Goal: Task Accomplishment & Management: Use online tool/utility

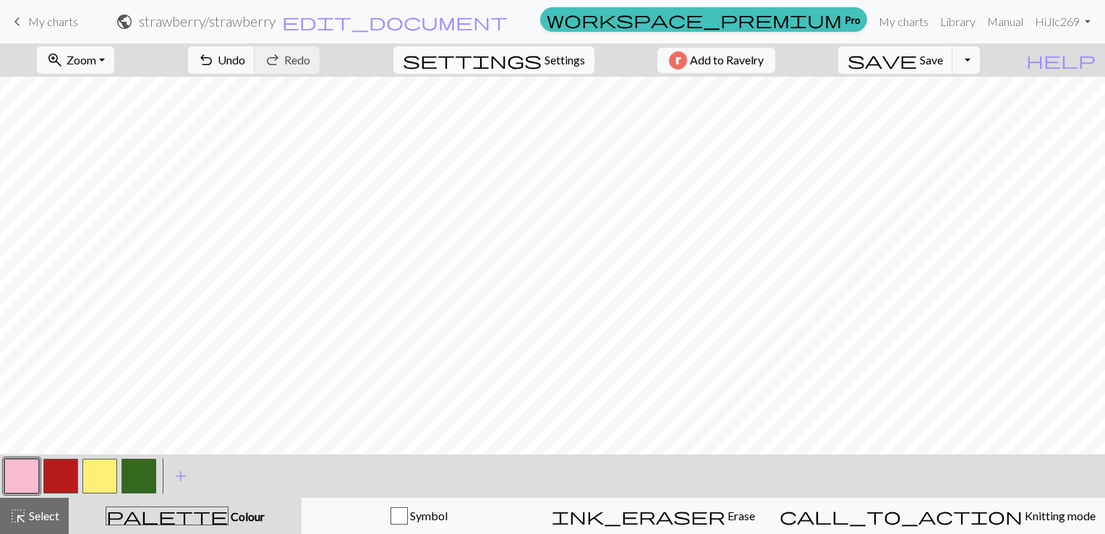
click at [545, 59] on span "Settings" at bounding box center [565, 59] width 40 height 17
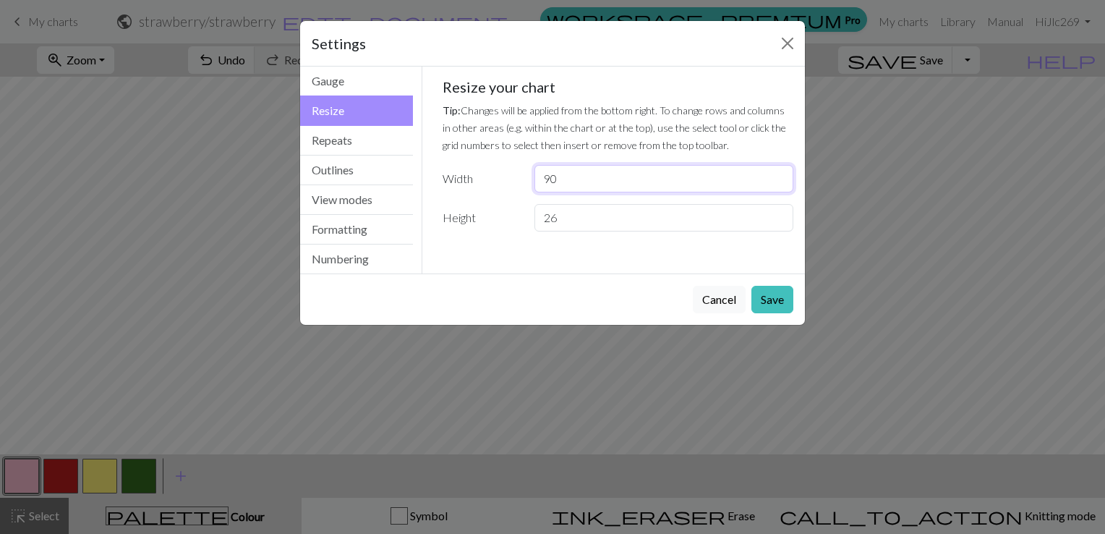
drag, startPoint x: 552, startPoint y: 180, endPoint x: 534, endPoint y: 181, distance: 17.4
click at [534, 181] on input "90" at bounding box center [663, 178] width 259 height 27
type input "115"
click at [576, 221] on input "26" at bounding box center [663, 217] width 259 height 27
drag, startPoint x: 573, startPoint y: 221, endPoint x: 537, endPoint y: 221, distance: 35.4
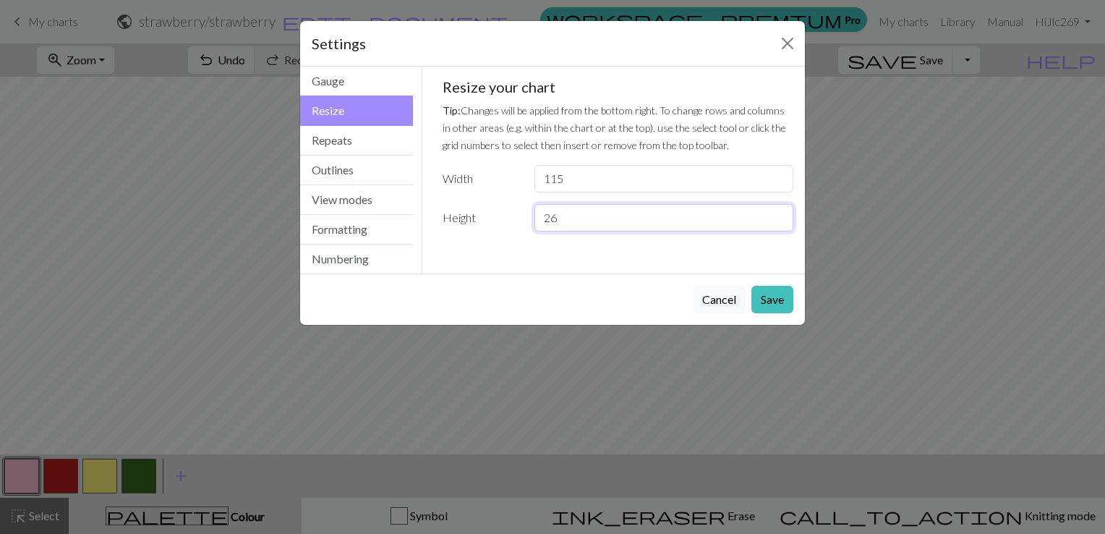
click at [537, 221] on input "26" at bounding box center [663, 217] width 259 height 27
type input "35"
click at [766, 296] on button "Save" at bounding box center [772, 299] width 42 height 27
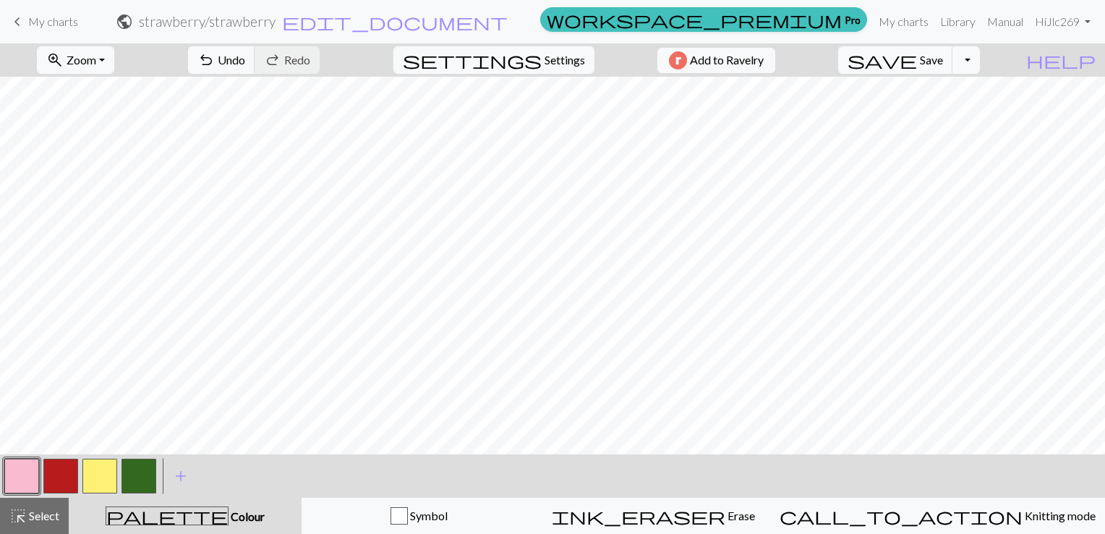
click at [27, 468] on button "button" at bounding box center [21, 475] width 35 height 35
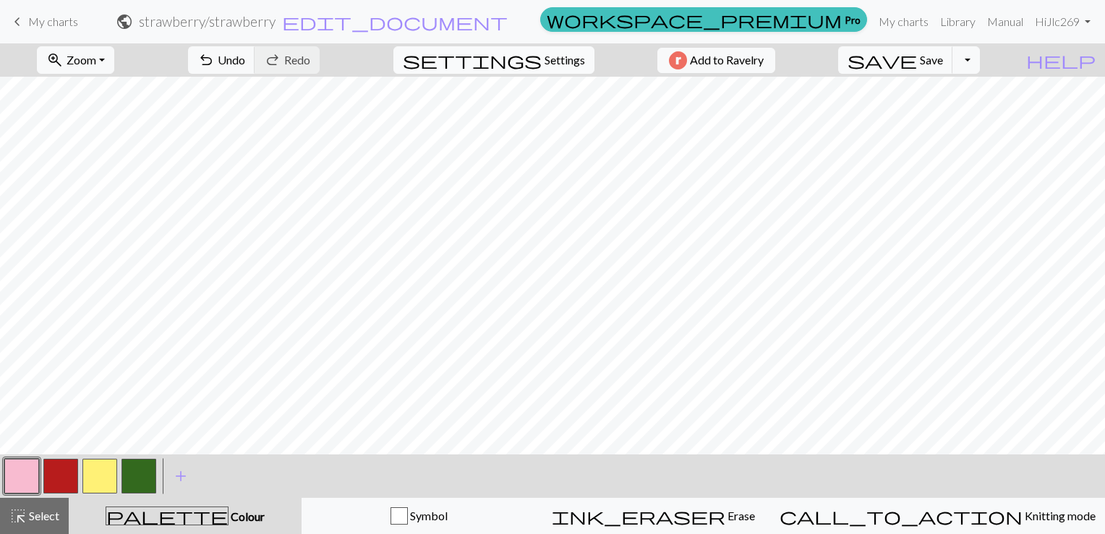
click at [533, 63] on button "settings Settings" at bounding box center [493, 59] width 201 height 27
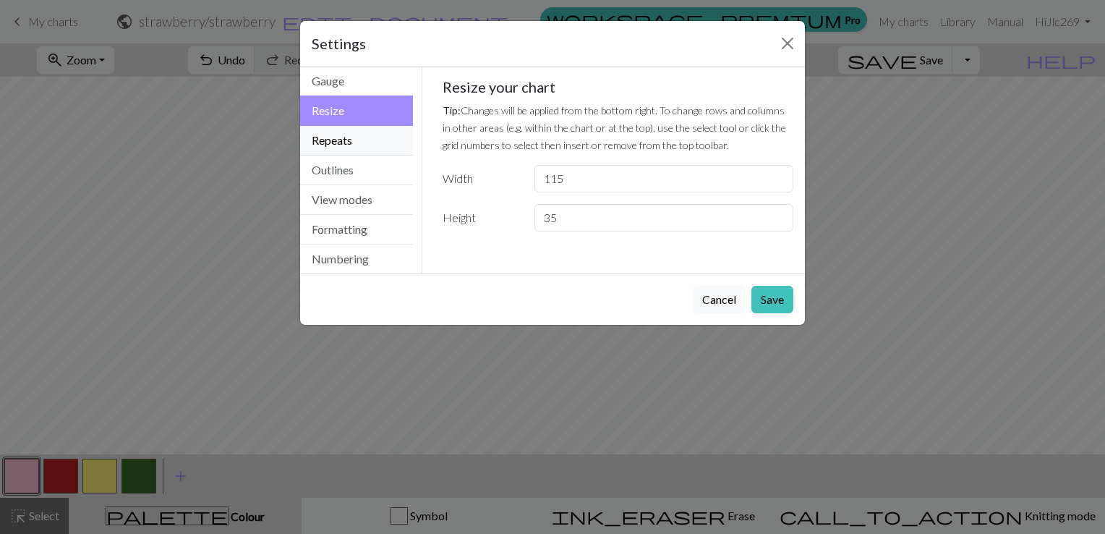
click at [362, 143] on button "Repeats" at bounding box center [356, 141] width 113 height 30
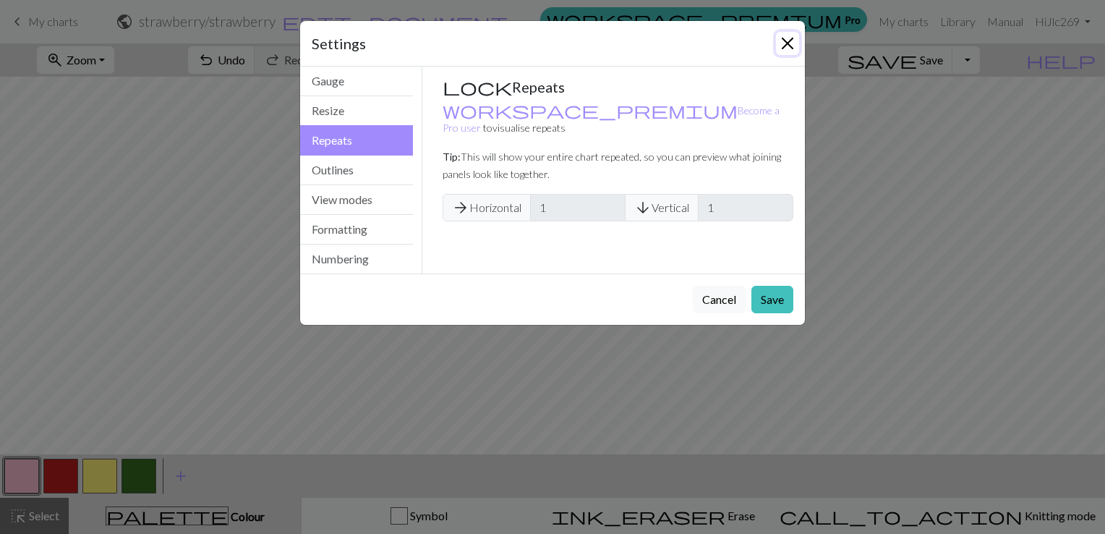
click at [782, 46] on button "Close" at bounding box center [787, 43] width 23 height 23
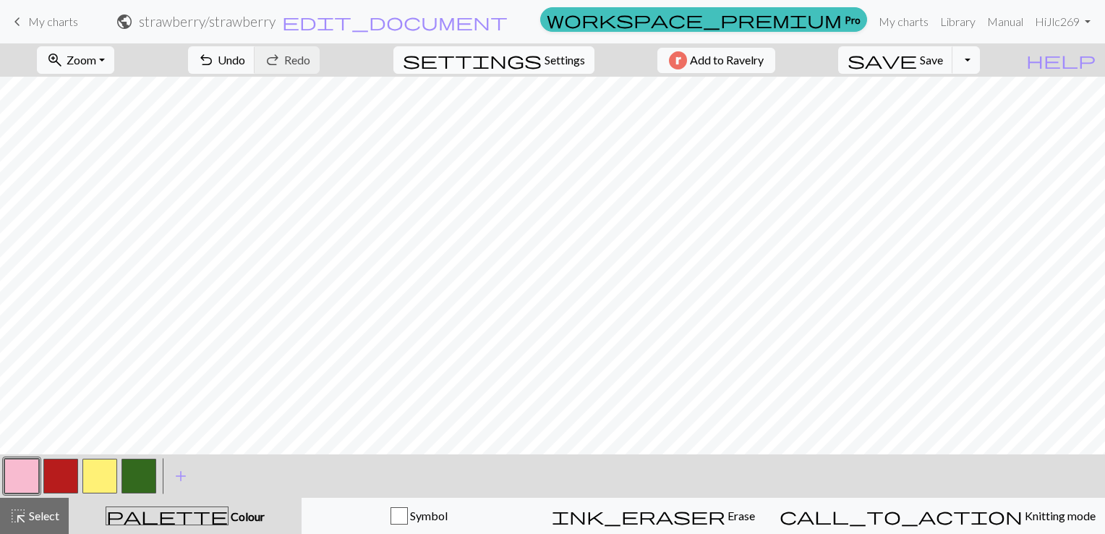
click at [545, 61] on span "Settings" at bounding box center [565, 59] width 40 height 17
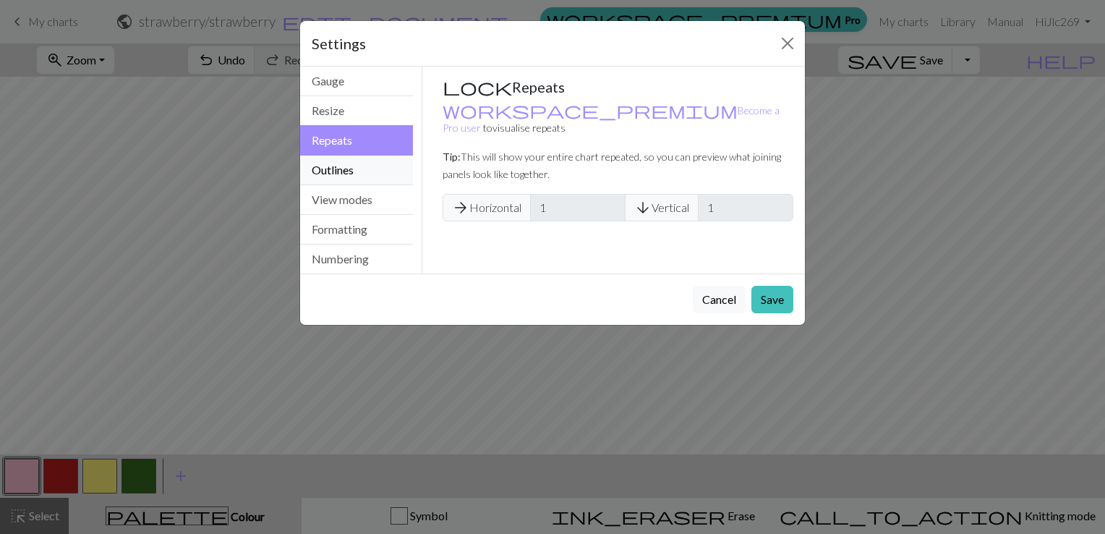
click at [376, 163] on button "Outlines" at bounding box center [356, 170] width 113 height 30
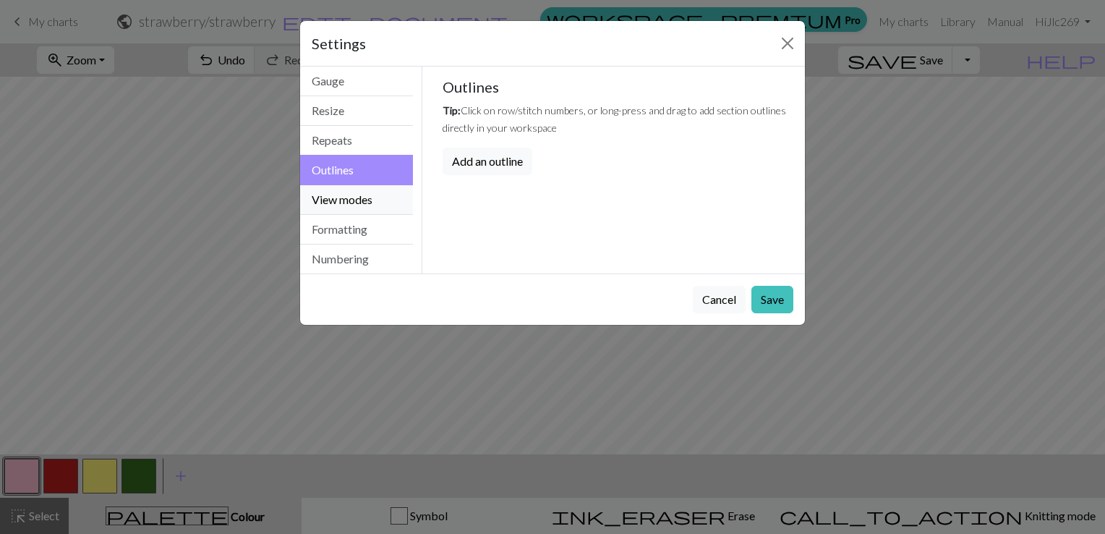
click at [375, 205] on button "View modes" at bounding box center [356, 200] width 113 height 30
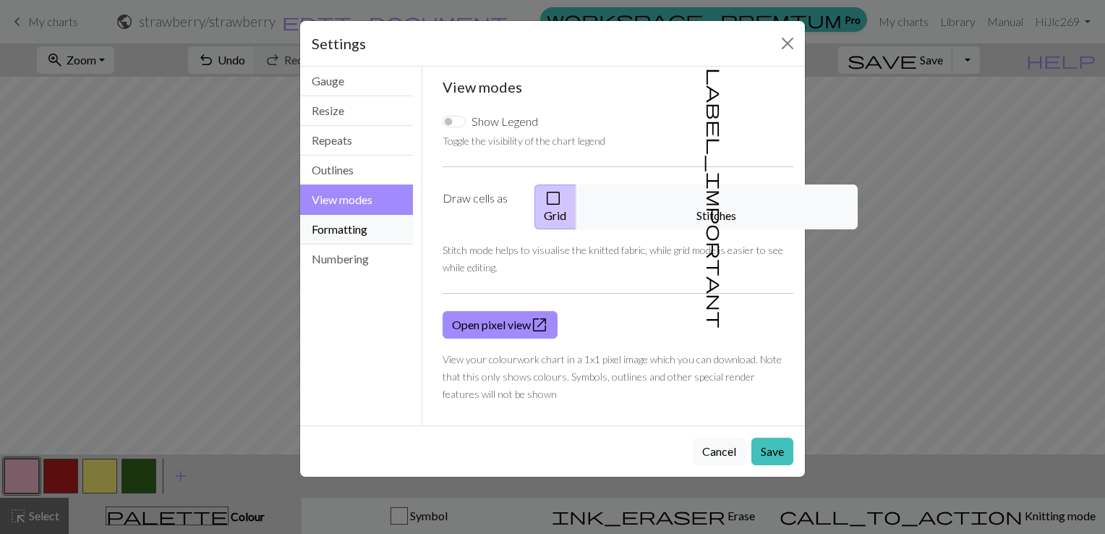
click at [370, 224] on button "Formatting" at bounding box center [356, 230] width 113 height 30
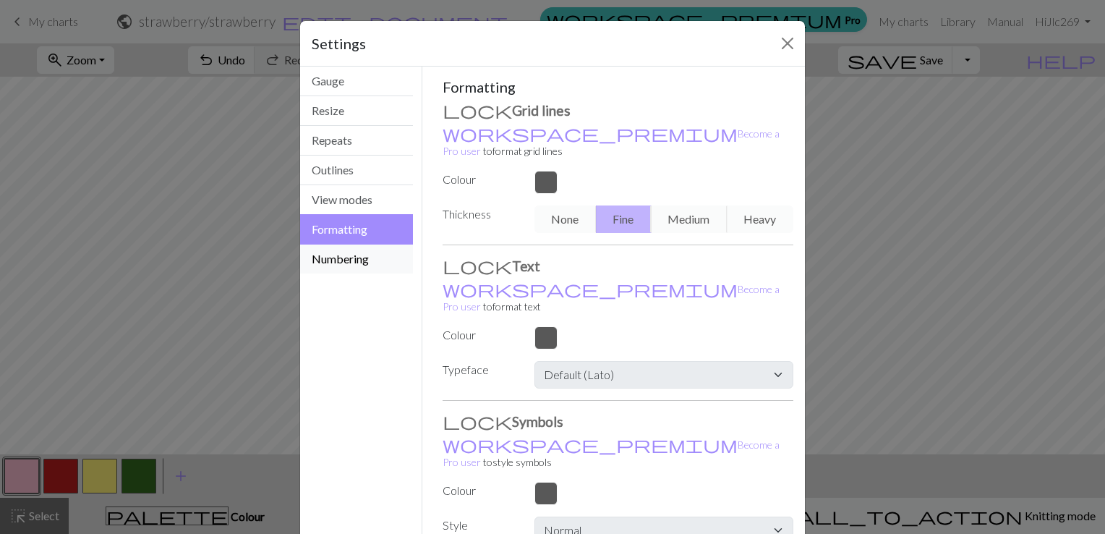
click at [367, 262] on button "Numbering" at bounding box center [356, 258] width 113 height 29
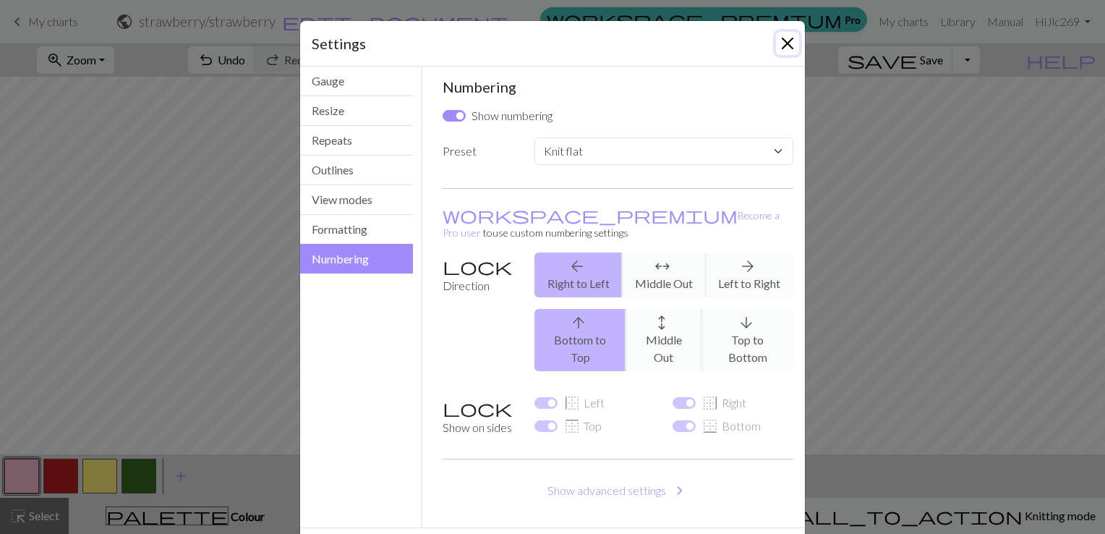
click at [780, 51] on button "Close" at bounding box center [787, 43] width 23 height 23
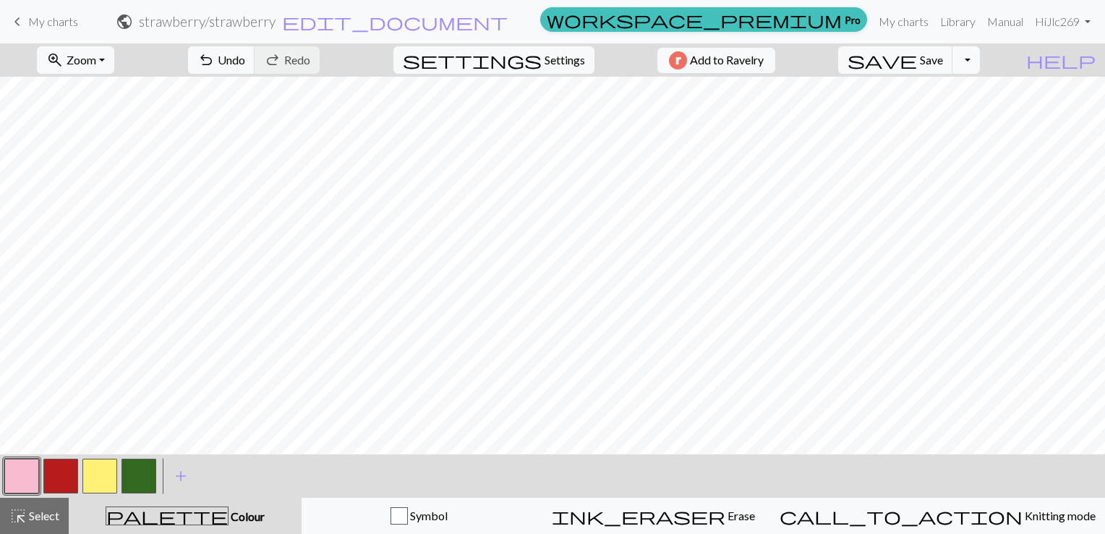
drag, startPoint x: 46, startPoint y: 25, endPoint x: 630, endPoint y: 68, distance: 585.2
click at [46, 25] on span "My charts" at bounding box center [53, 21] width 50 height 14
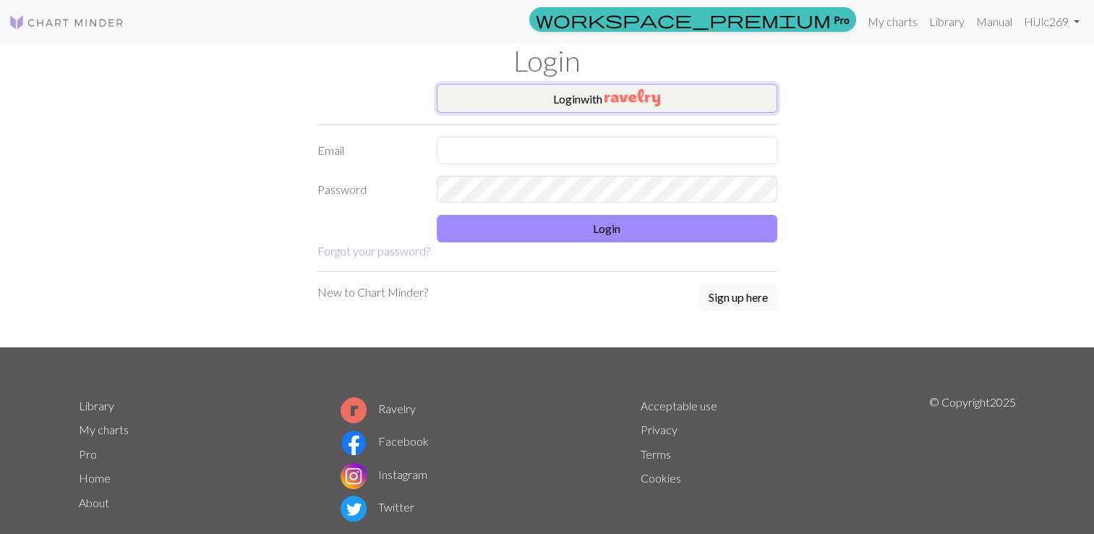
click at [570, 89] on button "Login with" at bounding box center [607, 98] width 341 height 29
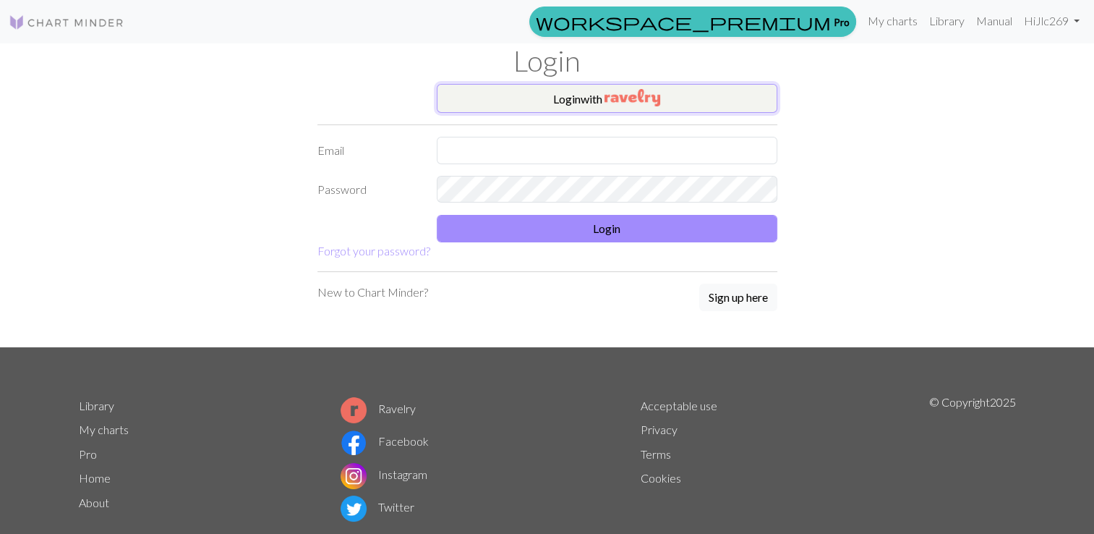
click at [572, 97] on button "Login with" at bounding box center [607, 98] width 341 height 29
click at [101, 406] on link "Library" at bounding box center [96, 405] width 35 height 14
click at [1067, 26] on link "Hi Jlc269" at bounding box center [1051, 21] width 67 height 29
click at [91, 424] on link "My charts" at bounding box center [104, 429] width 50 height 14
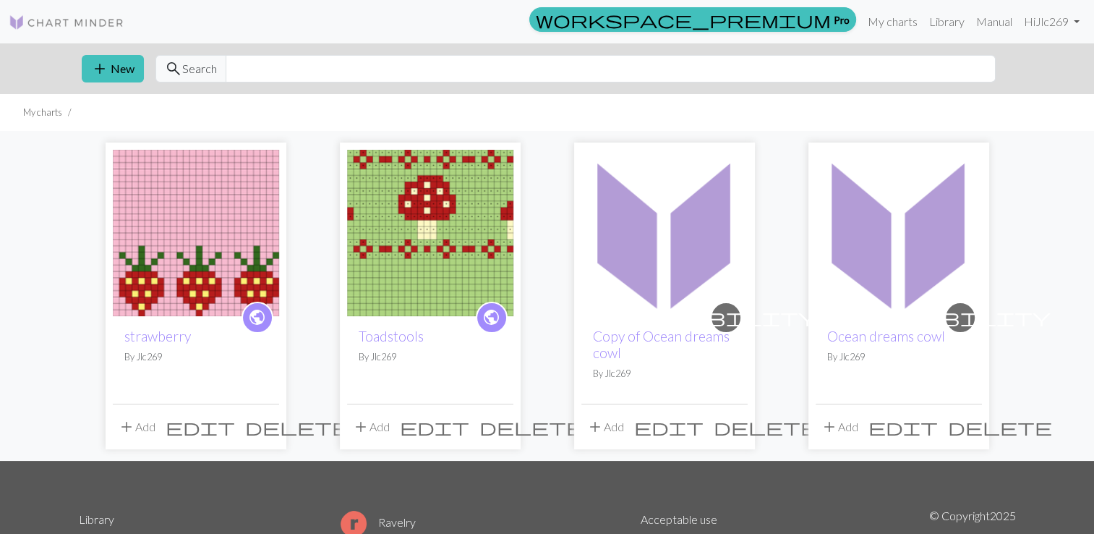
click at [272, 430] on span "delete" at bounding box center [297, 427] width 104 height 20
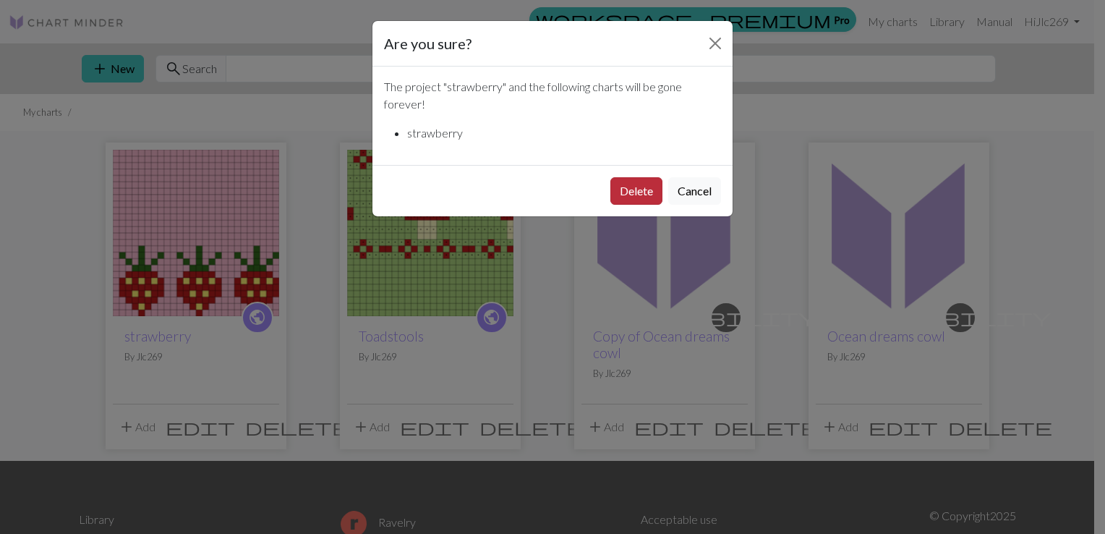
click at [633, 189] on button "Delete" at bounding box center [636, 190] width 52 height 27
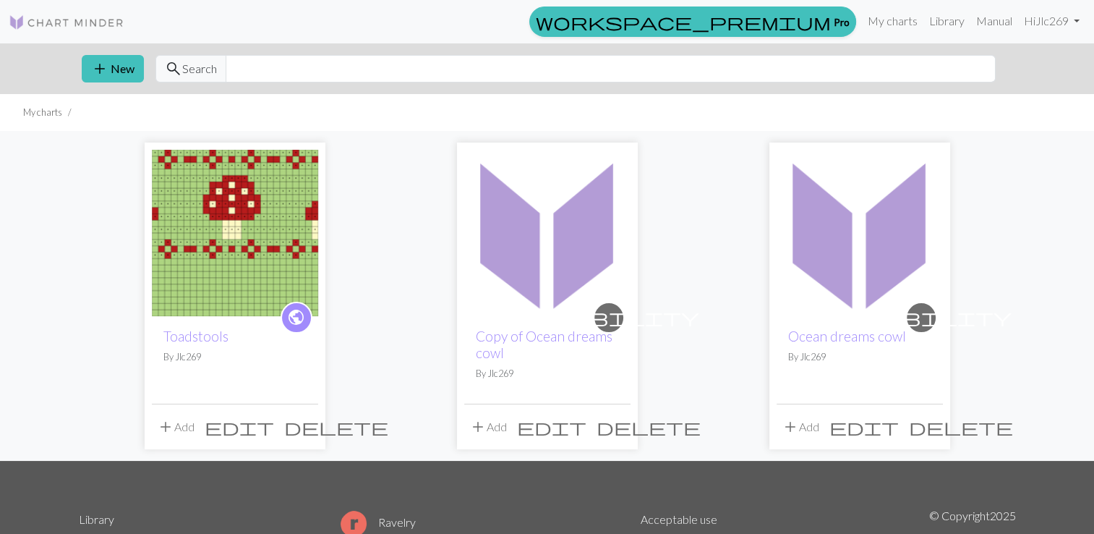
click at [116, 54] on div "add New search Search" at bounding box center [547, 68] width 955 height 51
click at [115, 62] on button "add New" at bounding box center [113, 68] width 62 height 27
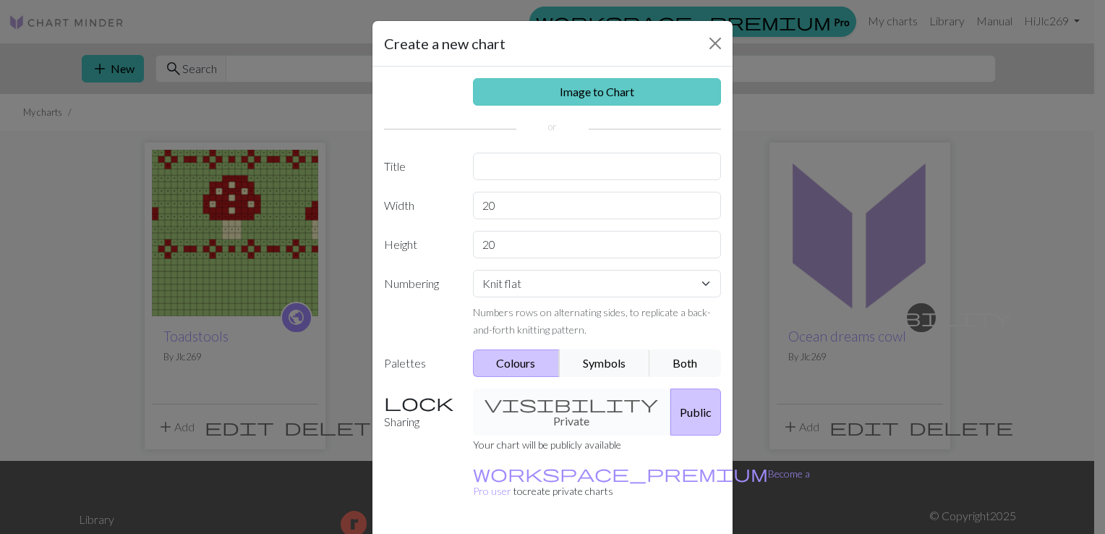
click at [544, 98] on link "Image to Chart" at bounding box center [597, 91] width 249 height 27
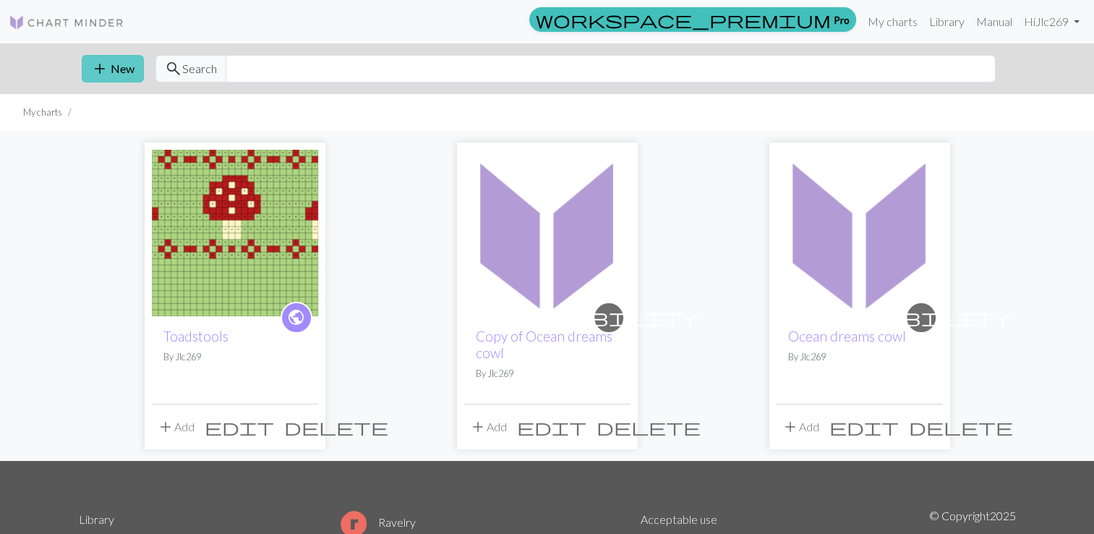
click at [127, 69] on button "add New" at bounding box center [113, 68] width 62 height 27
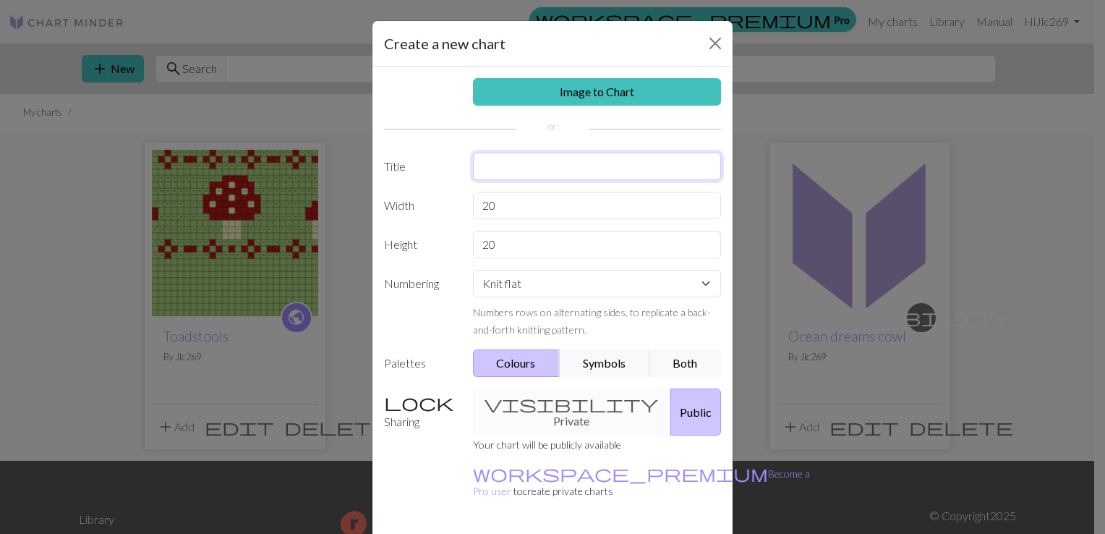
click at [483, 172] on input "text" at bounding box center [597, 166] width 249 height 27
type input "strawberry"
drag, startPoint x: 504, startPoint y: 205, endPoint x: 471, endPoint y: 207, distance: 33.3
click at [473, 207] on input "20" at bounding box center [597, 205] width 249 height 27
type input "115"
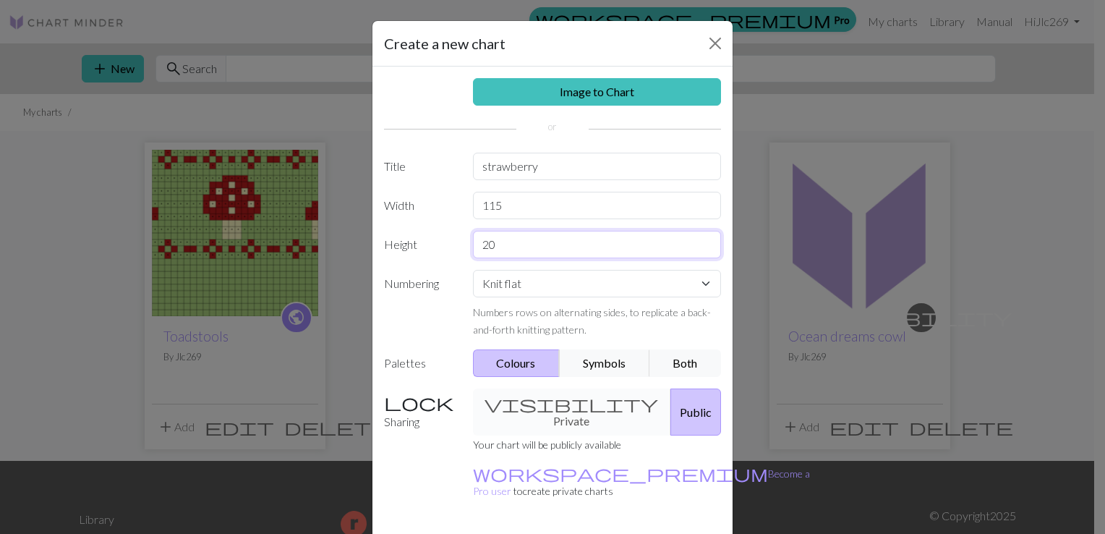
drag, startPoint x: 495, startPoint y: 249, endPoint x: 474, endPoint y: 252, distance: 21.1
click at [474, 252] on input "20" at bounding box center [597, 244] width 249 height 27
type input "1"
type input "35"
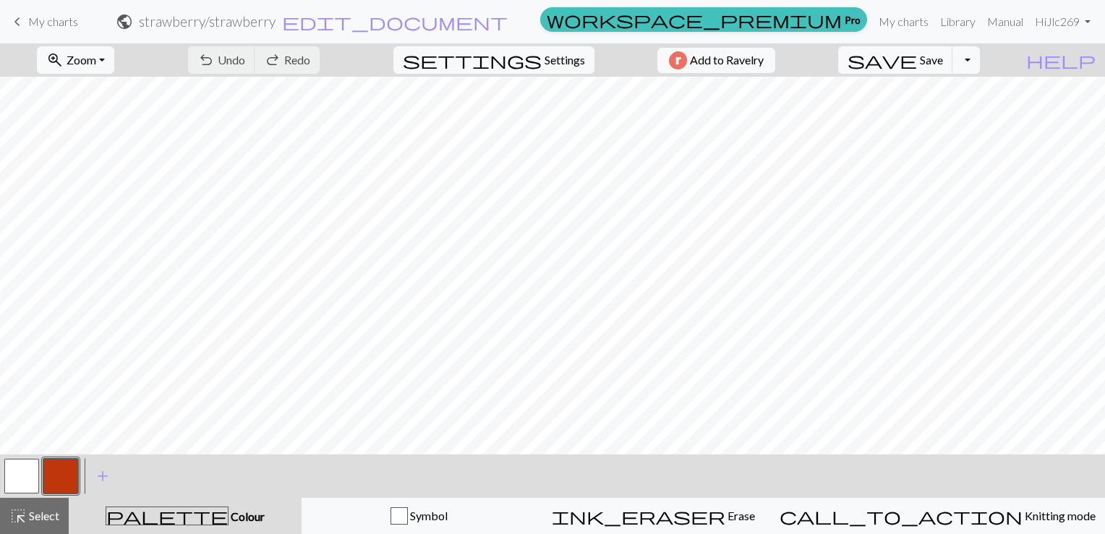
click at [25, 478] on button "button" at bounding box center [21, 475] width 35 height 35
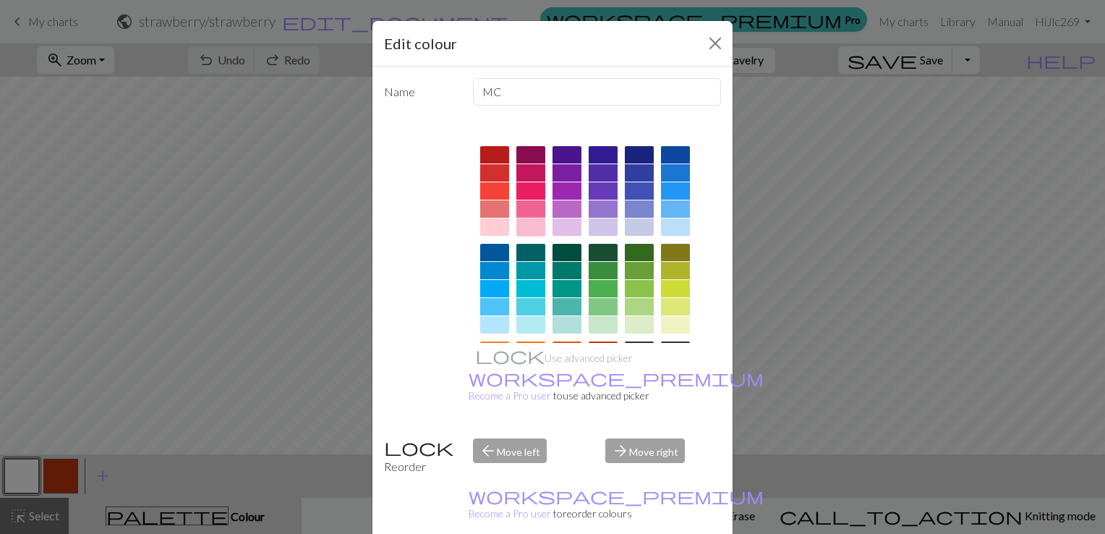
click at [535, 225] on div at bounding box center [530, 226] width 29 height 17
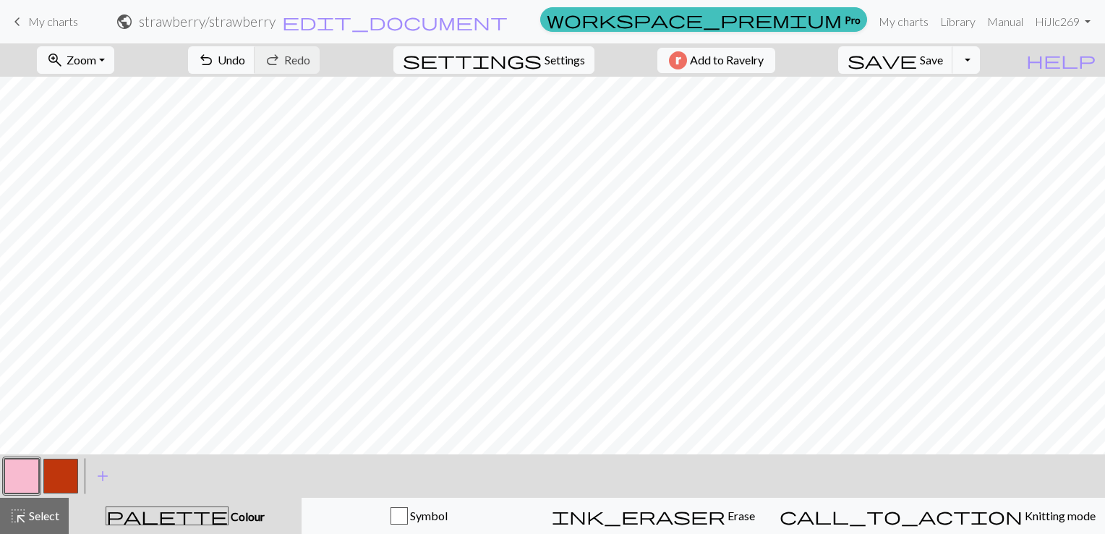
click at [71, 477] on button "button" at bounding box center [60, 475] width 35 height 35
click at [71, 477] on div "Edit colour Name CC1 Use advanced picker workspace_premium Become a Pro user to…" at bounding box center [552, 267] width 1105 height 534
click at [62, 482] on button "button" at bounding box center [60, 475] width 35 height 35
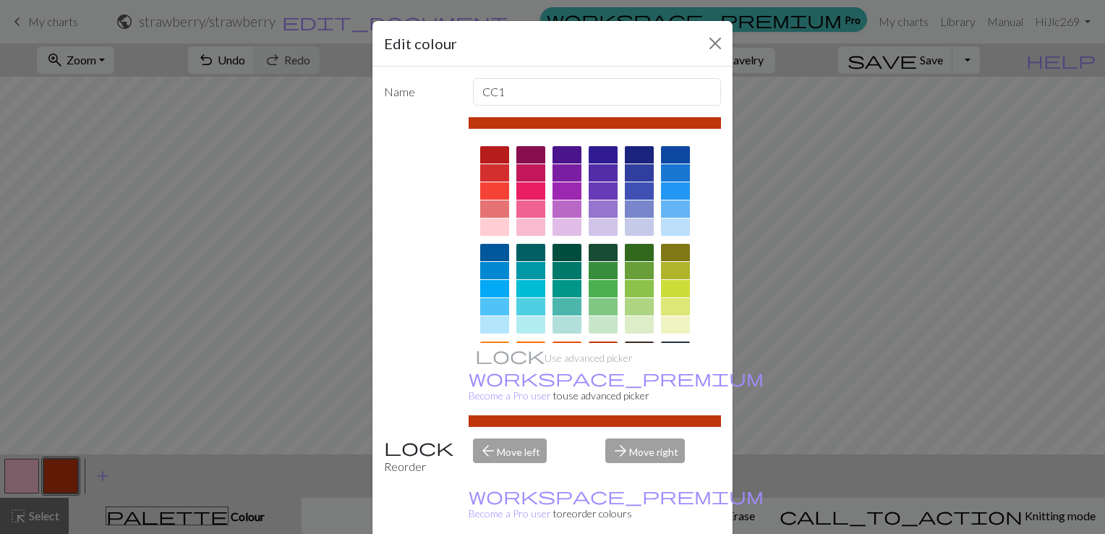
click at [497, 151] on div at bounding box center [494, 154] width 29 height 17
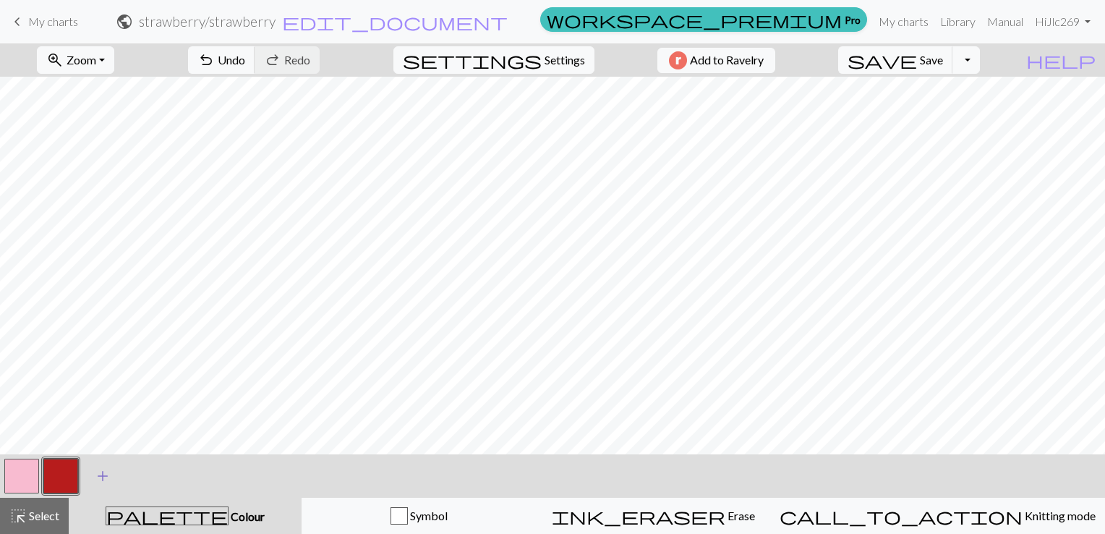
click at [107, 479] on span "add" at bounding box center [102, 476] width 17 height 20
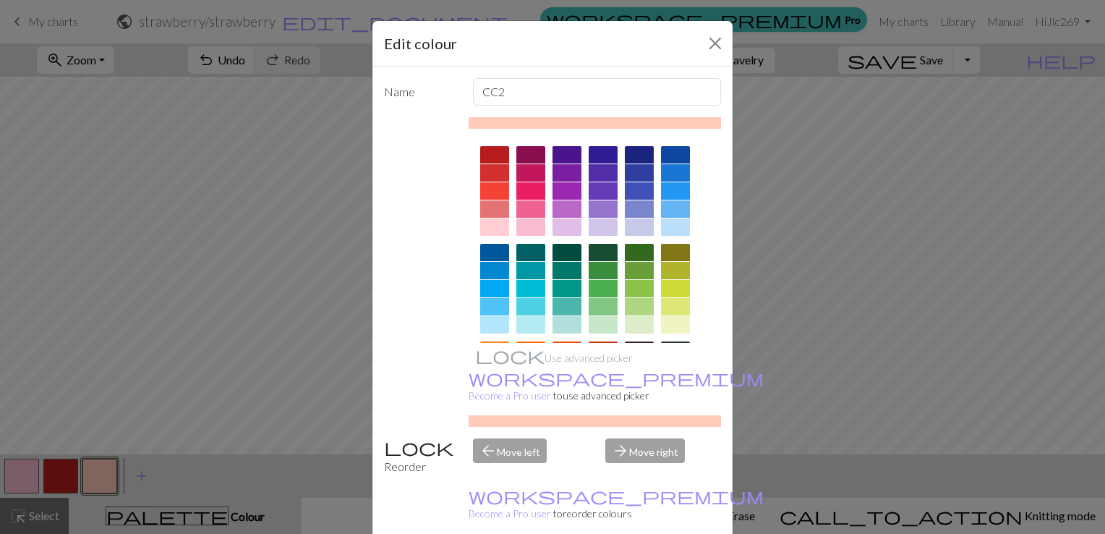
click at [628, 268] on div at bounding box center [639, 270] width 29 height 17
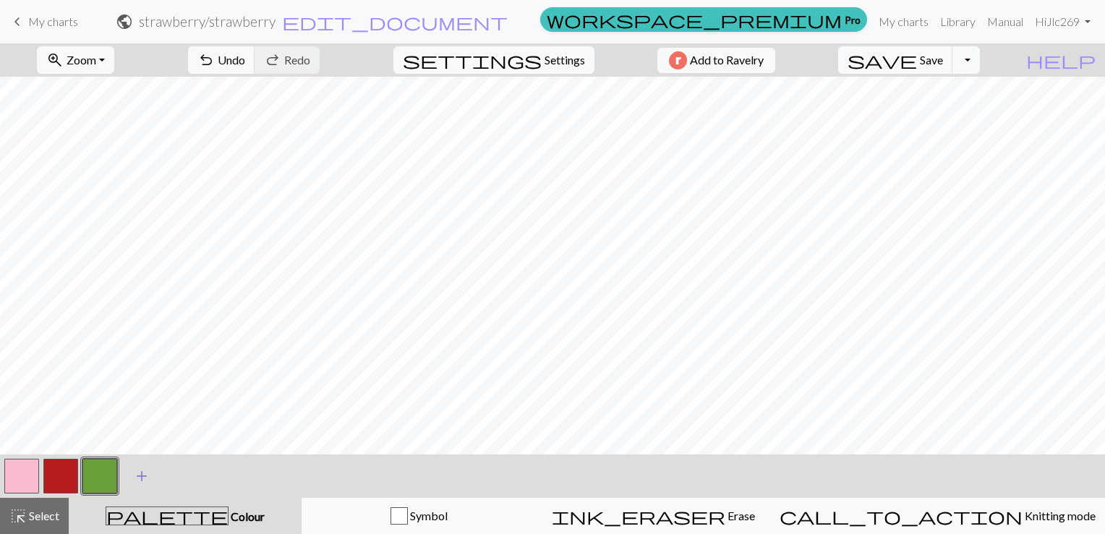
click at [139, 479] on span "add" at bounding box center [141, 476] width 17 height 20
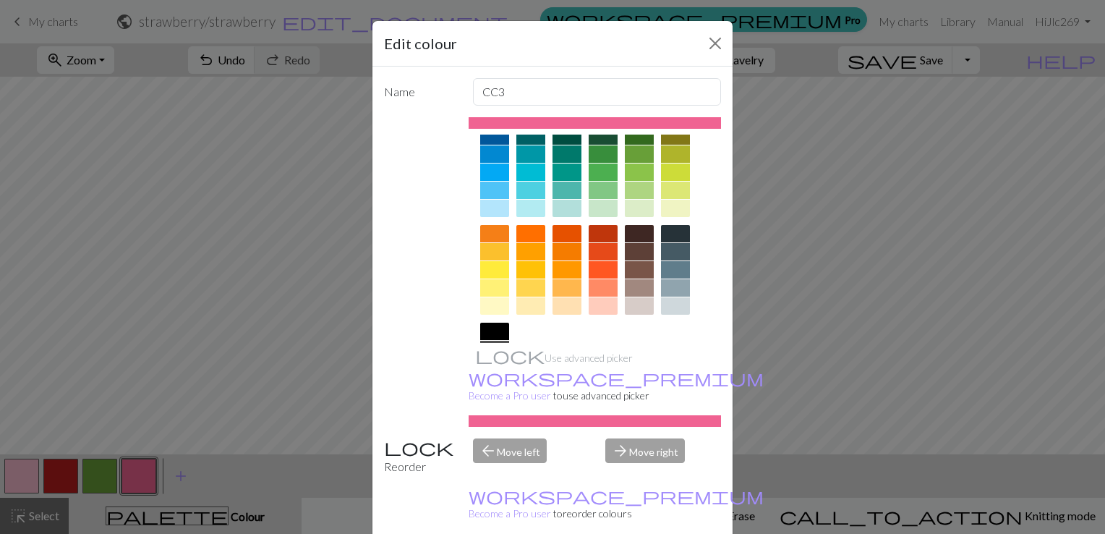
scroll to position [72, 0]
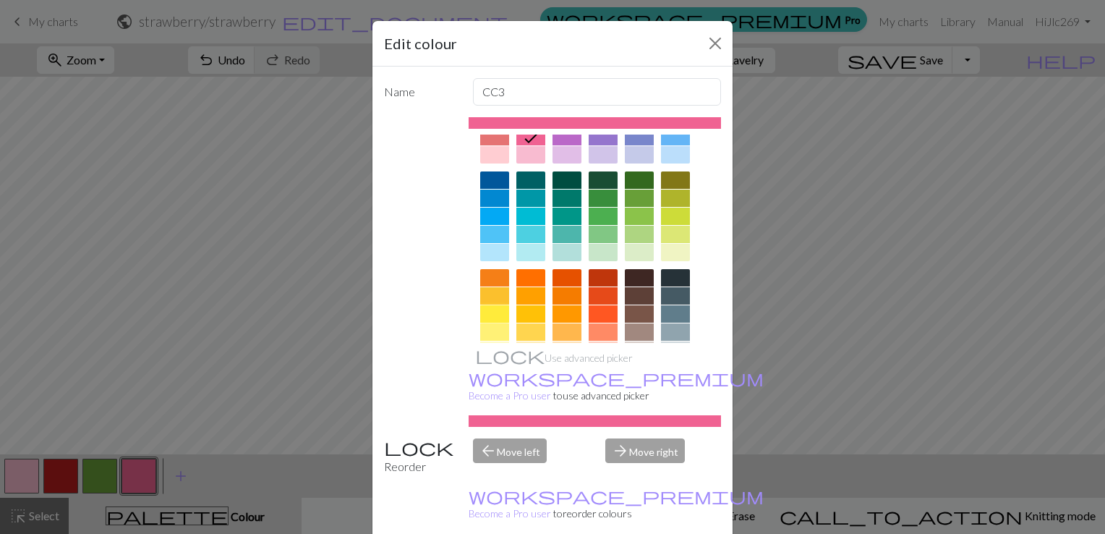
click at [480, 315] on div at bounding box center [494, 313] width 29 height 17
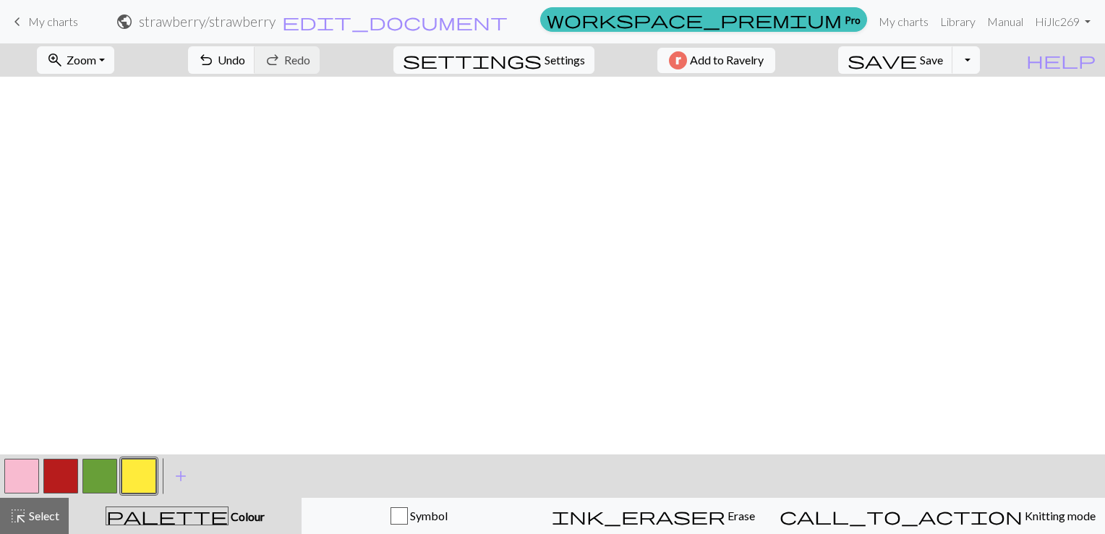
scroll to position [0, 1198]
click at [52, 470] on button "button" at bounding box center [60, 475] width 35 height 35
click at [36, 464] on button "button" at bounding box center [21, 475] width 35 height 35
click at [69, 474] on button "button" at bounding box center [60, 475] width 35 height 35
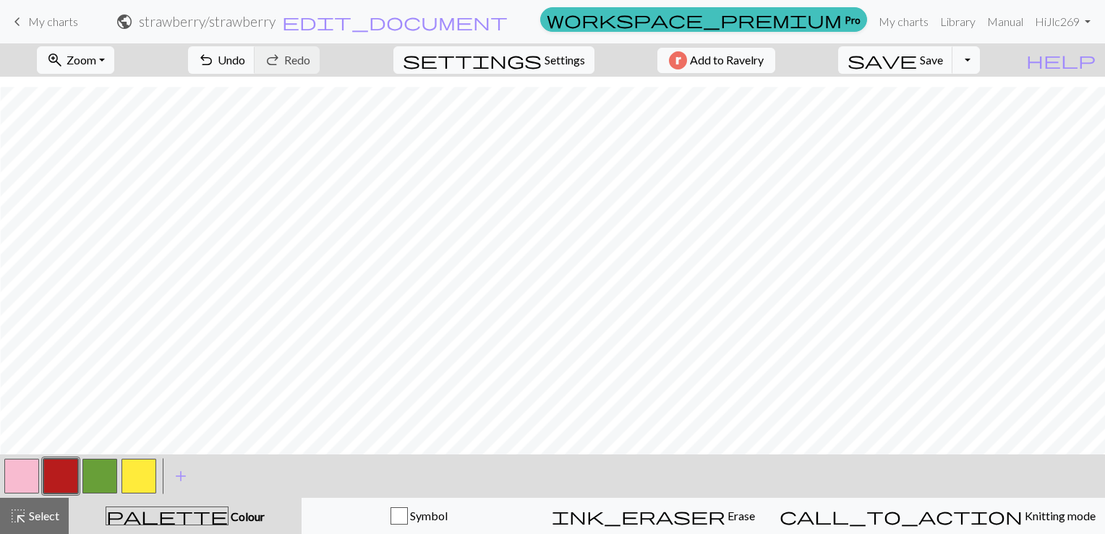
click at [26, 466] on button "button" at bounding box center [21, 475] width 35 height 35
click at [64, 476] on button "button" at bounding box center [60, 475] width 35 height 35
click at [31, 478] on button "button" at bounding box center [21, 475] width 35 height 35
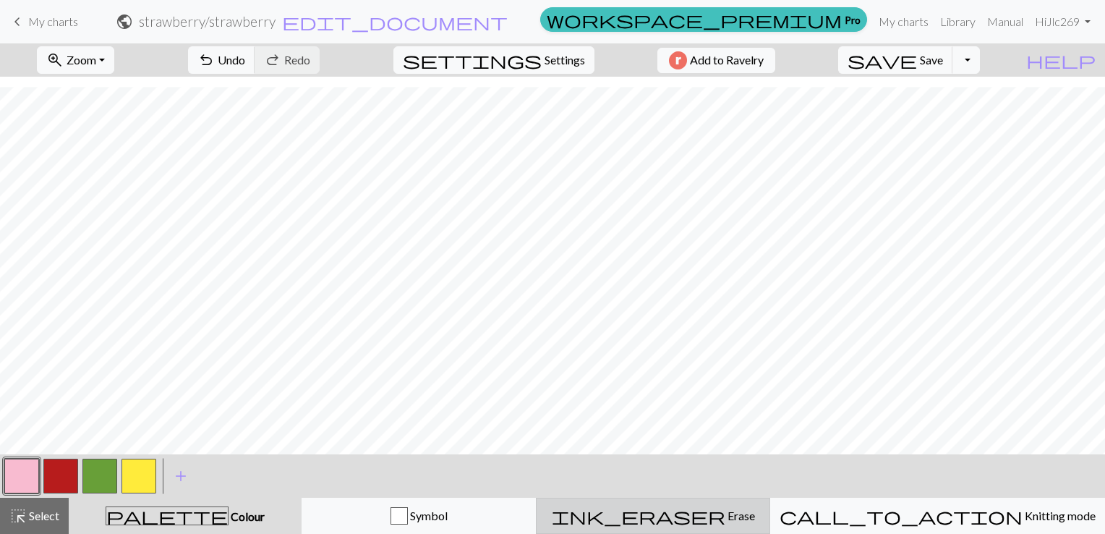
click at [708, 521] on span "ink_eraser" at bounding box center [639, 515] width 174 height 20
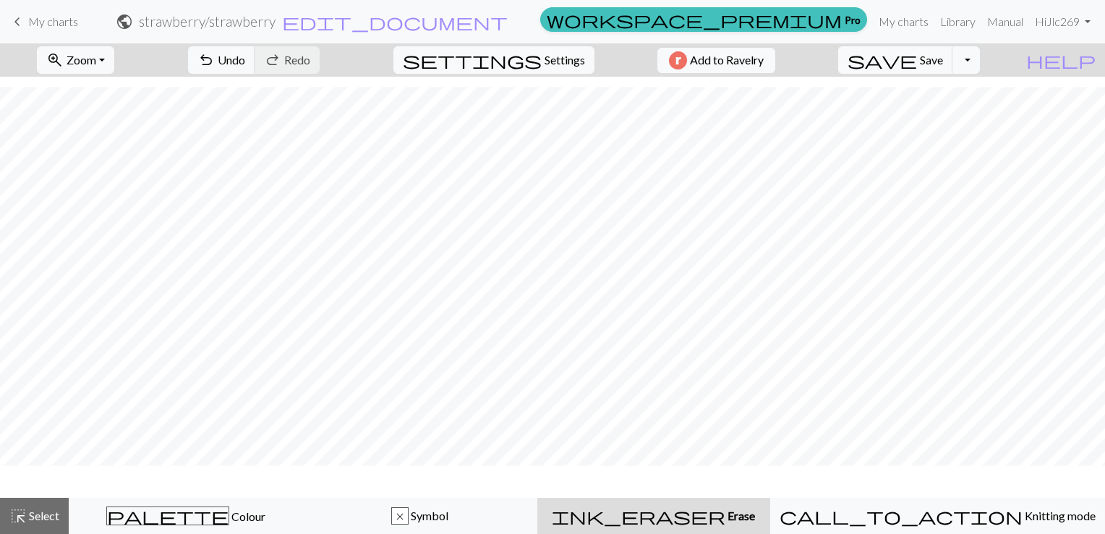
scroll to position [161, 0]
click at [715, 525] on button "ink_eraser Erase Erase" at bounding box center [653, 515] width 233 height 36
click at [706, 516] on span "ink_eraser" at bounding box center [639, 515] width 174 height 20
click at [46, 519] on span "Select" at bounding box center [43, 515] width 33 height 14
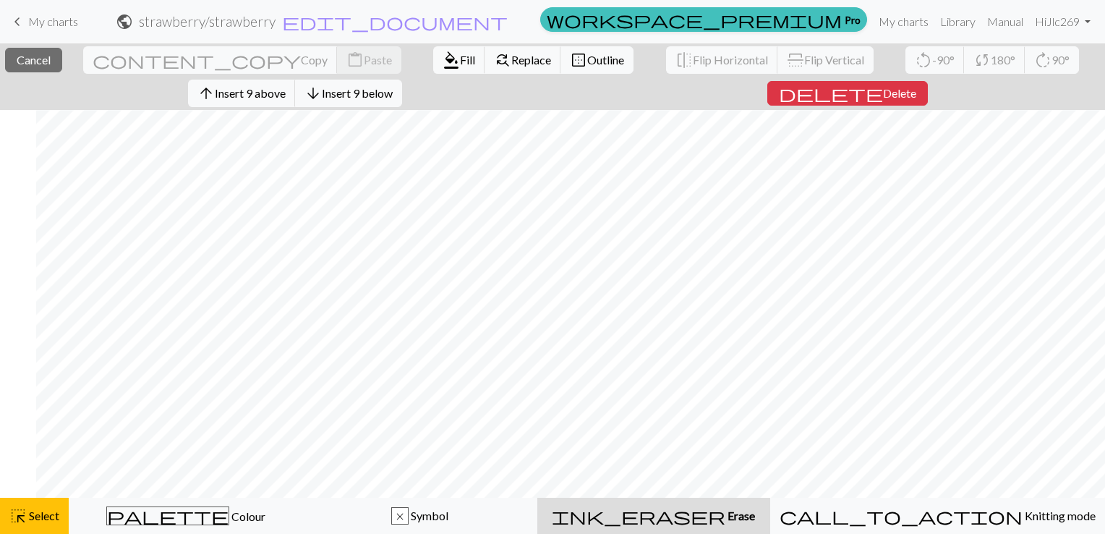
scroll to position [161, 1198]
click at [156, 513] on div "palette Colour Colour" at bounding box center [185, 515] width 215 height 19
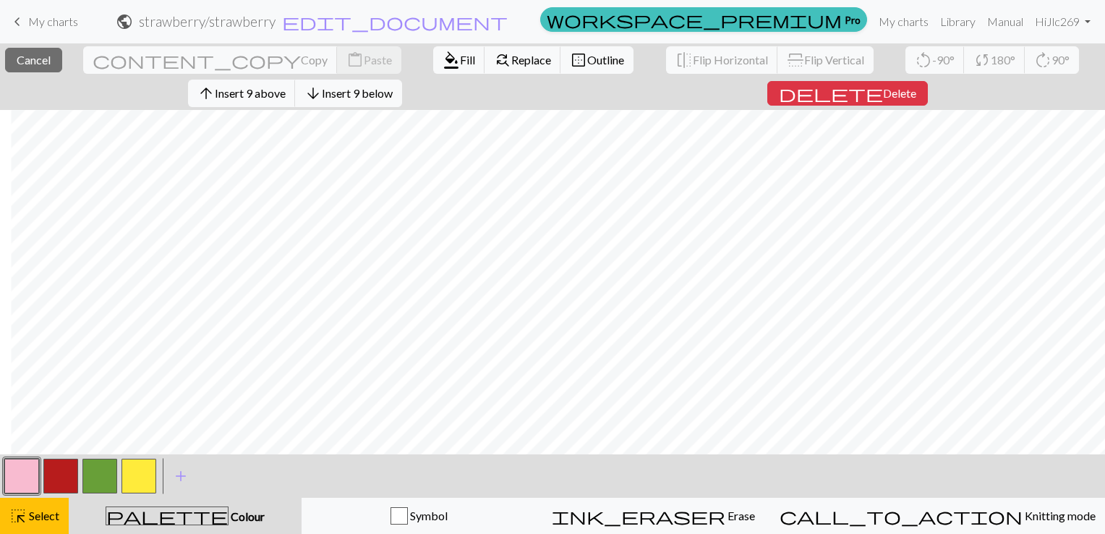
click at [25, 484] on button "button" at bounding box center [21, 475] width 35 height 35
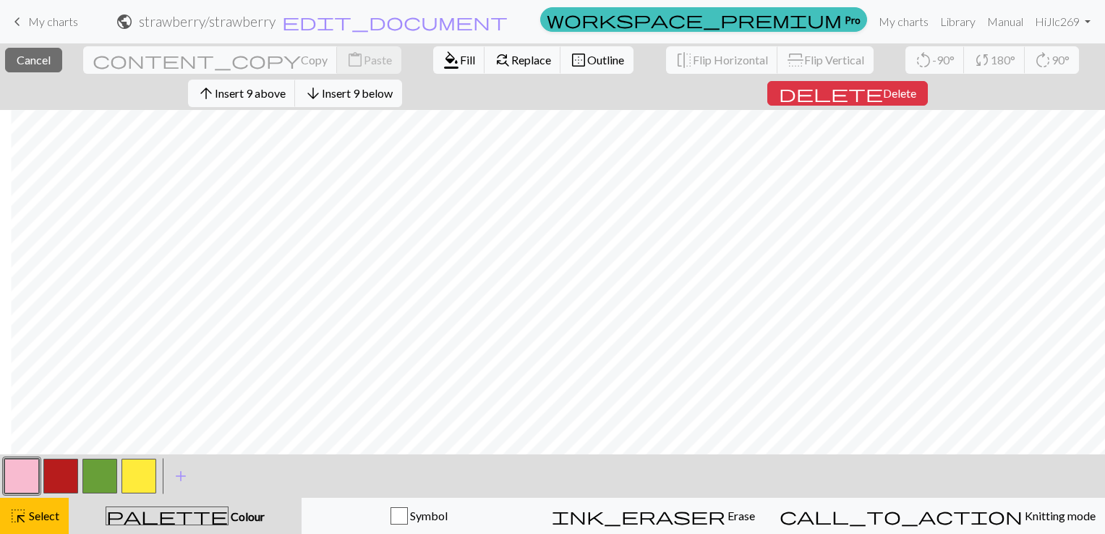
click at [42, 481] on div at bounding box center [60, 475] width 39 height 39
click at [6, 482] on button "button" at bounding box center [21, 475] width 35 height 35
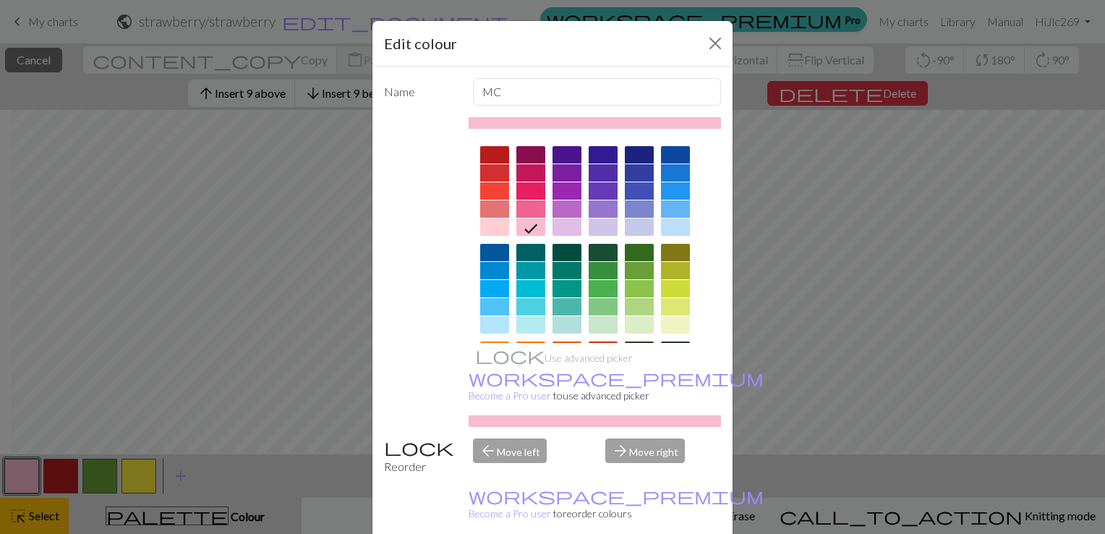
click at [706, 56] on div "Edit colour" at bounding box center [552, 44] width 360 height 46
click at [707, 43] on button "Close" at bounding box center [715, 43] width 23 height 23
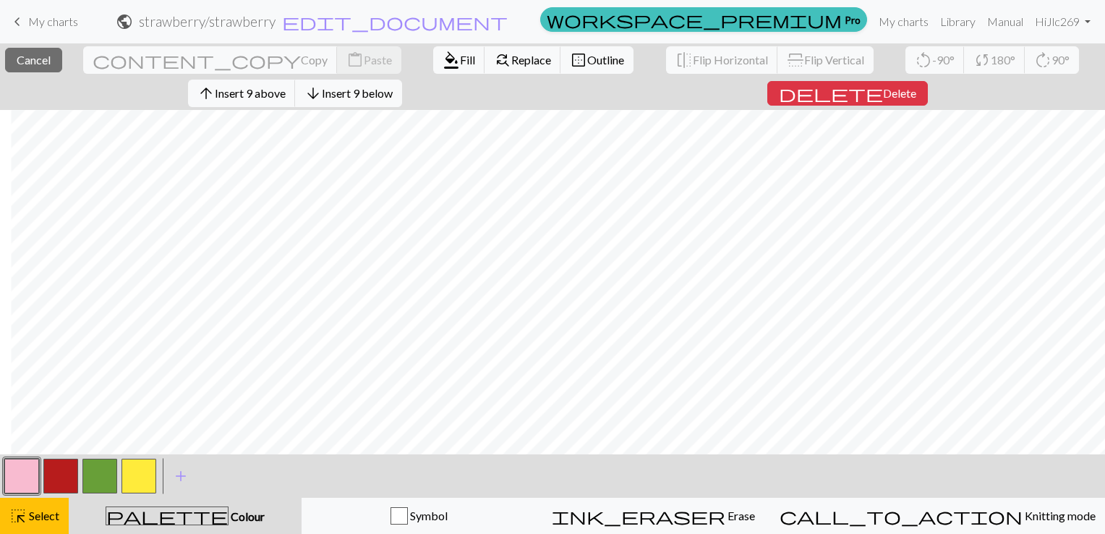
click at [61, 483] on button "button" at bounding box center [60, 475] width 35 height 35
click at [93, 481] on button "button" at bounding box center [99, 475] width 35 height 35
click at [228, 472] on div "< > add Add a colour" at bounding box center [552, 475] width 1105 height 43
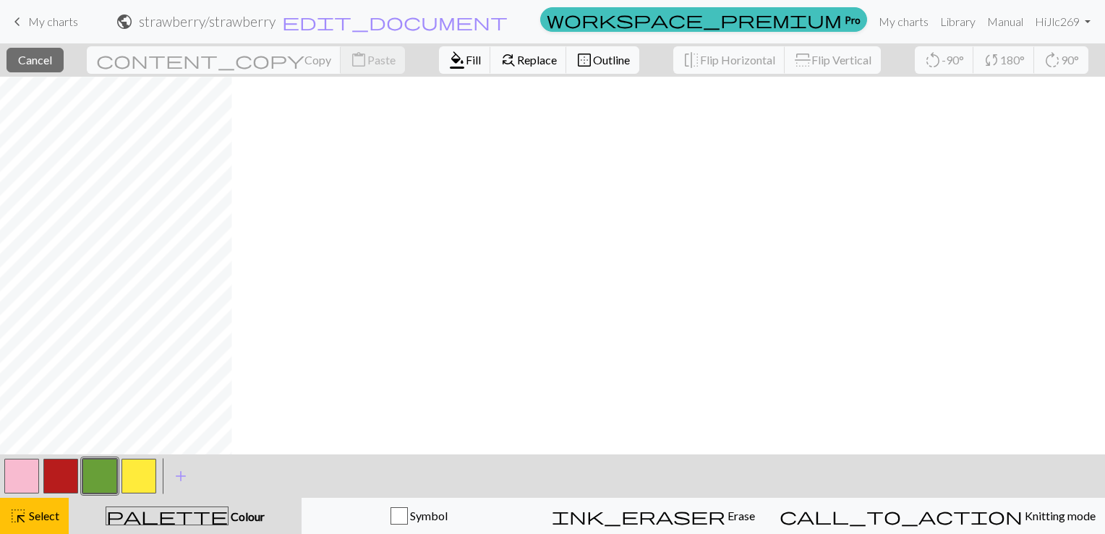
scroll to position [161, 0]
click at [51, 521] on span "Select" at bounding box center [43, 515] width 33 height 14
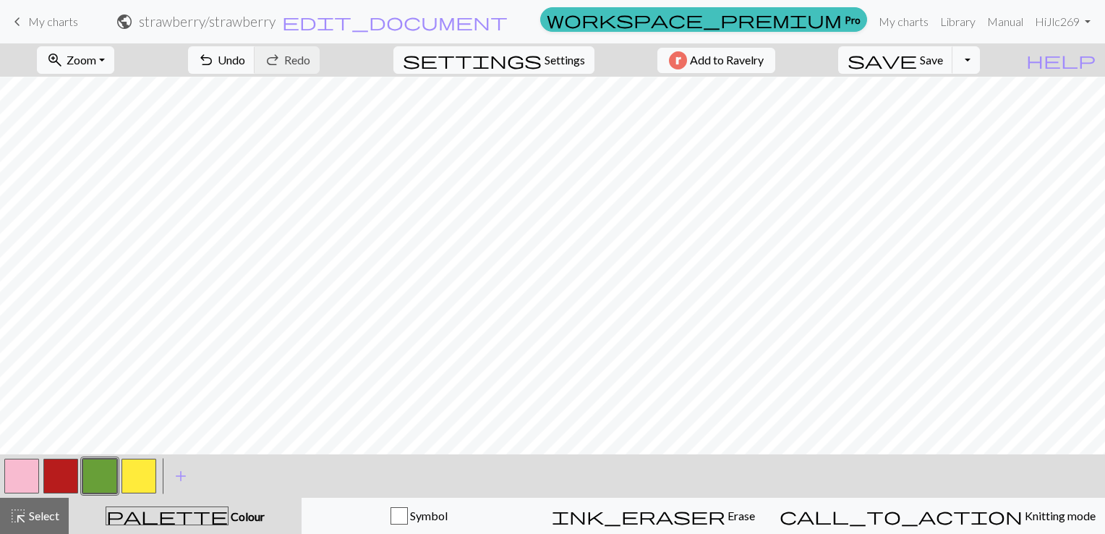
drag, startPoint x: 29, startPoint y: 476, endPoint x: 43, endPoint y: 460, distance: 21.0
click at [32, 477] on button "button" at bounding box center [21, 475] width 35 height 35
click at [54, 479] on button "button" at bounding box center [60, 475] width 35 height 35
drag, startPoint x: 27, startPoint y: 481, endPoint x: 63, endPoint y: 464, distance: 39.1
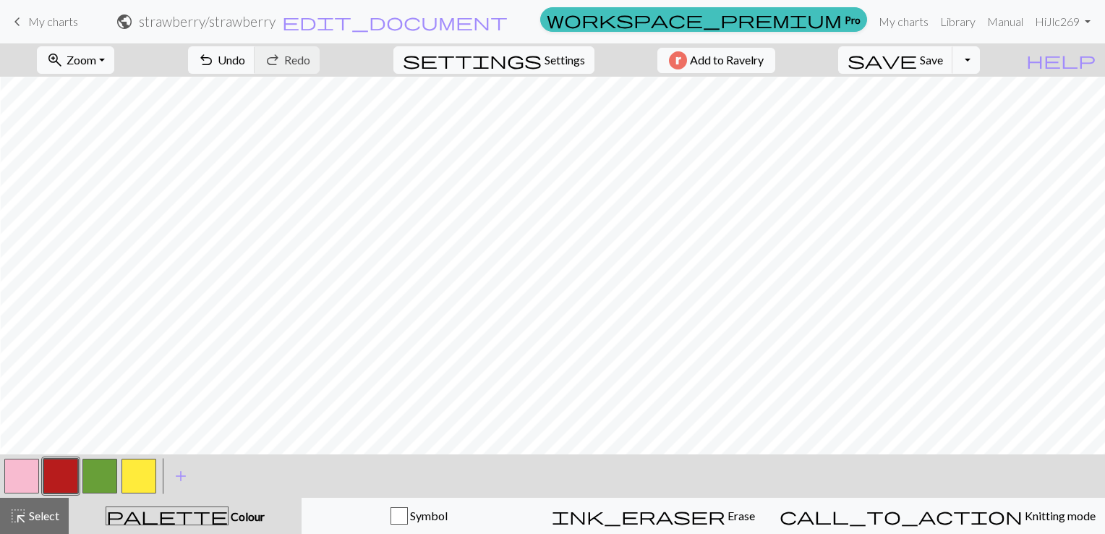
click at [40, 475] on div at bounding box center [21, 475] width 39 height 39
click at [43, 463] on div at bounding box center [60, 475] width 39 height 39
drag, startPoint x: 17, startPoint y: 464, endPoint x: 29, endPoint y: 464, distance: 12.3
click at [17, 464] on button "button" at bounding box center [21, 475] width 35 height 35
click at [65, 478] on button "button" at bounding box center [60, 475] width 35 height 35
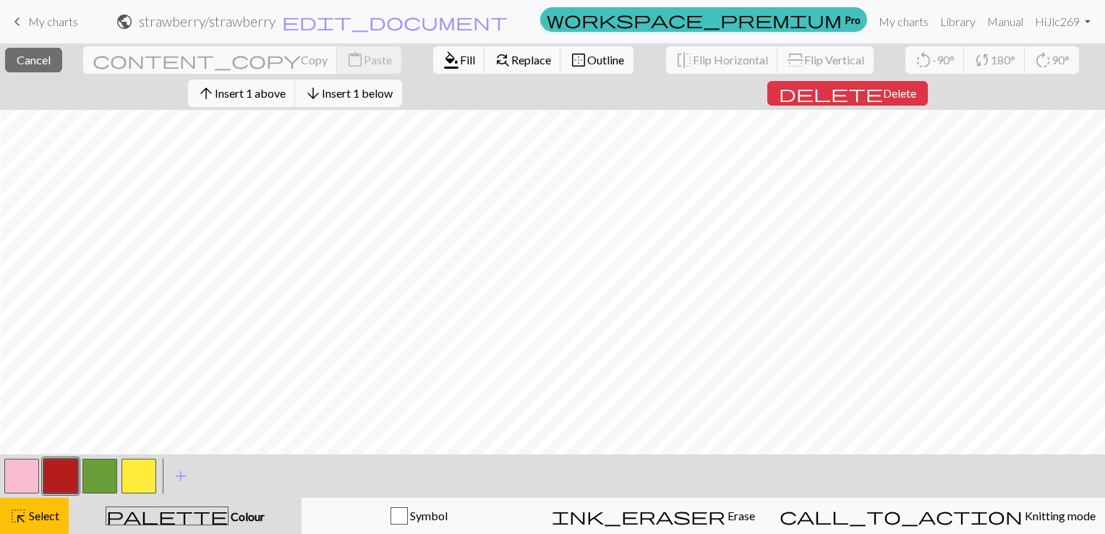
click at [152, 509] on div "palette Colour Colour" at bounding box center [184, 515] width 215 height 19
click at [229, 521] on span "Colour" at bounding box center [247, 516] width 36 height 14
click at [229, 520] on span "Colour" at bounding box center [247, 516] width 36 height 14
drag, startPoint x: 65, startPoint y: 520, endPoint x: 58, endPoint y: 522, distance: 7.5
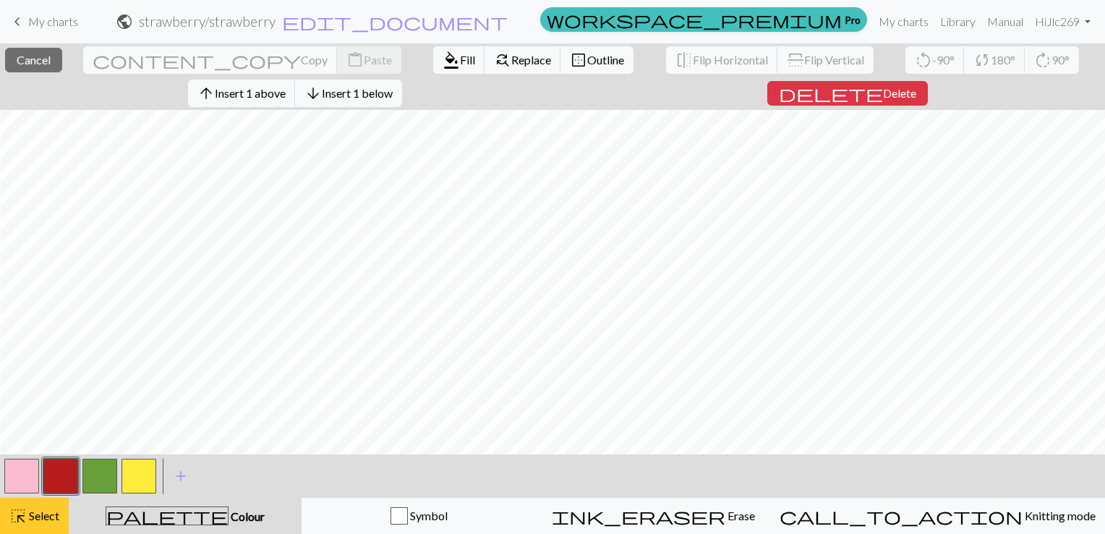
click at [64, 521] on button "highlight_alt Select Select" at bounding box center [34, 515] width 69 height 36
drag, startPoint x: 769, startPoint y: 456, endPoint x: 829, endPoint y: 453, distance: 60.1
click at [840, 453] on div "close Cancel content_copy Copy content_paste Paste format_color_fill Fill find_…" at bounding box center [552, 288] width 1105 height 490
click at [34, 482] on button "button" at bounding box center [21, 475] width 35 height 35
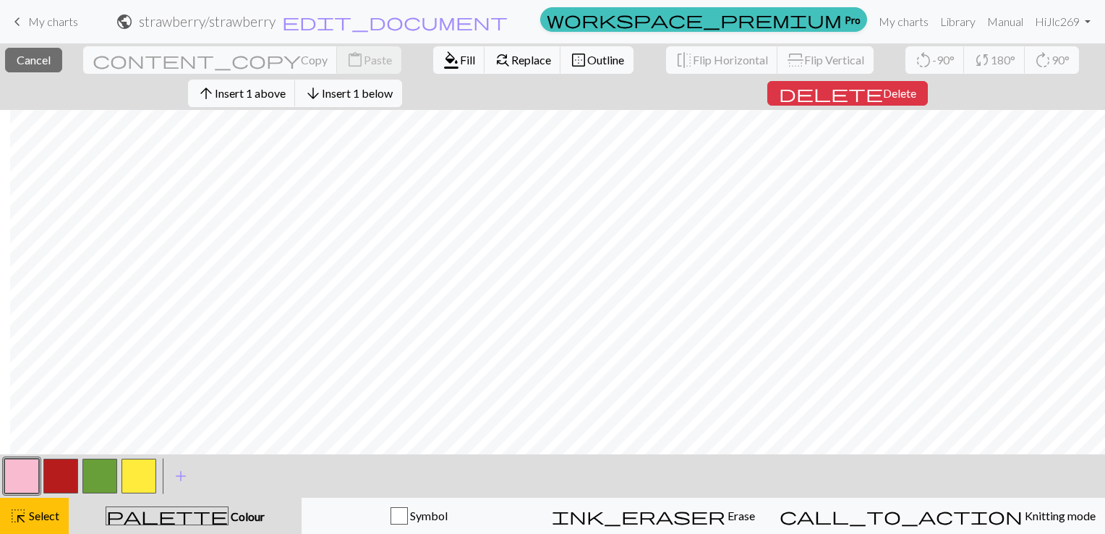
click at [57, 476] on button "button" at bounding box center [60, 475] width 35 height 35
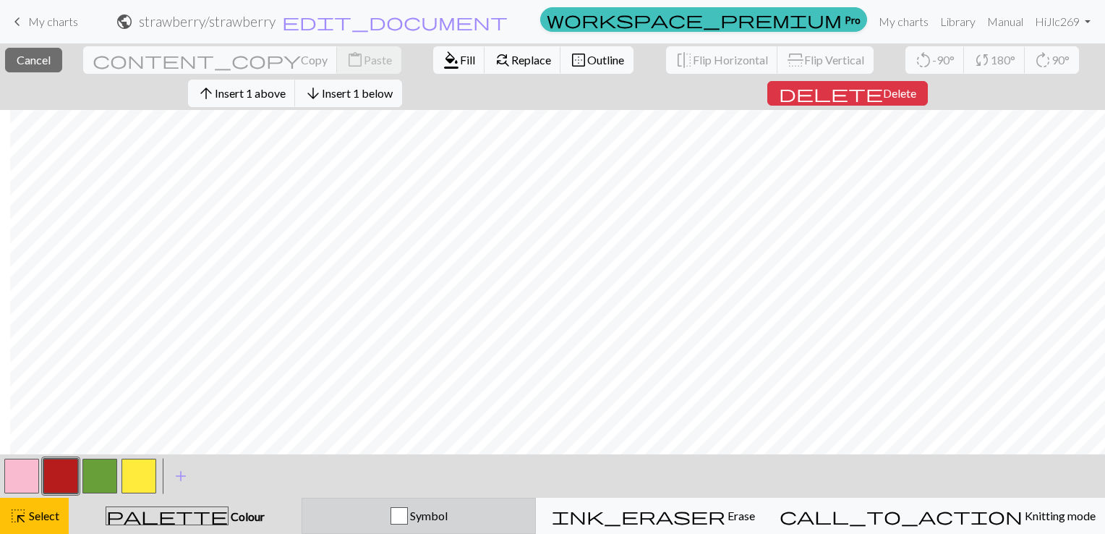
click at [518, 514] on div "Symbol" at bounding box center [418, 515] width 215 height 17
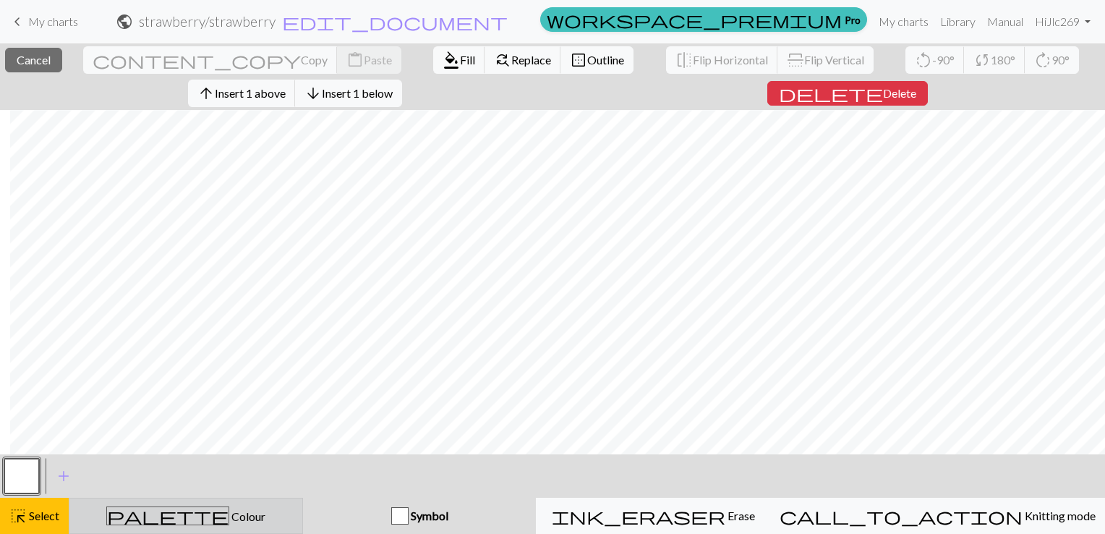
click at [249, 511] on div "palette Colour Colour" at bounding box center [185, 515] width 215 height 19
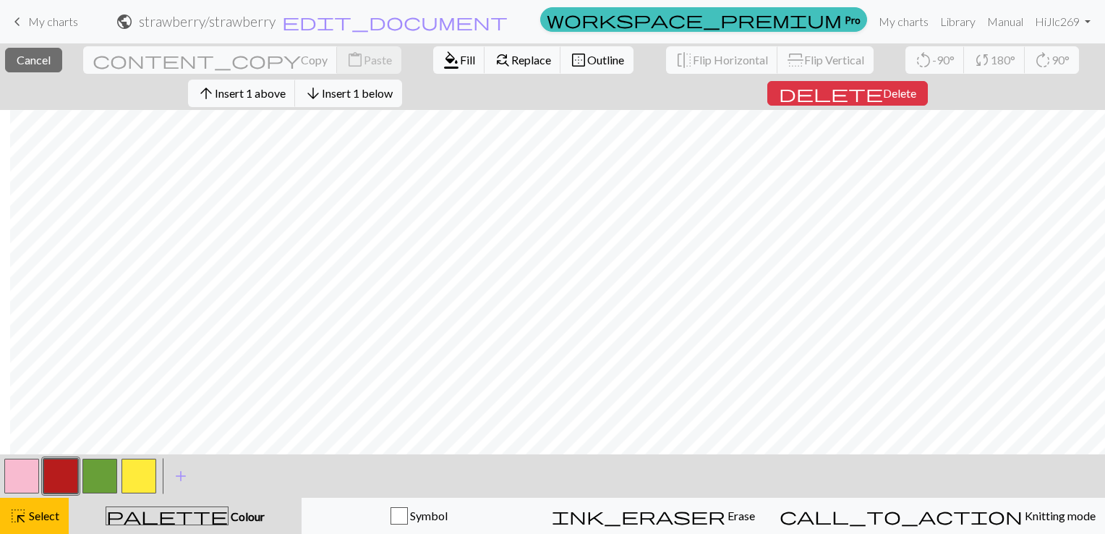
click at [82, 520] on div "palette Colour Colour" at bounding box center [184, 515] width 215 height 19
click at [70, 520] on button "palette Colour Colour" at bounding box center [185, 515] width 233 height 36
click at [51, 522] on span "Select" at bounding box center [43, 515] width 33 height 14
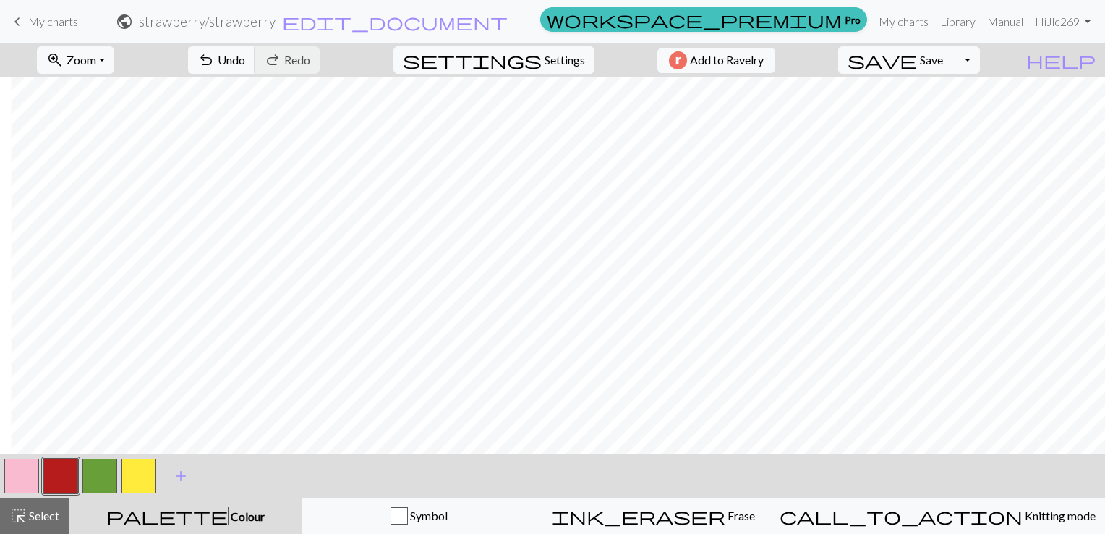
scroll to position [161, 1198]
click at [14, 471] on button "button" at bounding box center [21, 475] width 35 height 35
drag, startPoint x: 893, startPoint y: 448, endPoint x: 72, endPoint y: 469, distance: 821.7
click at [72, 469] on button "button" at bounding box center [60, 475] width 35 height 35
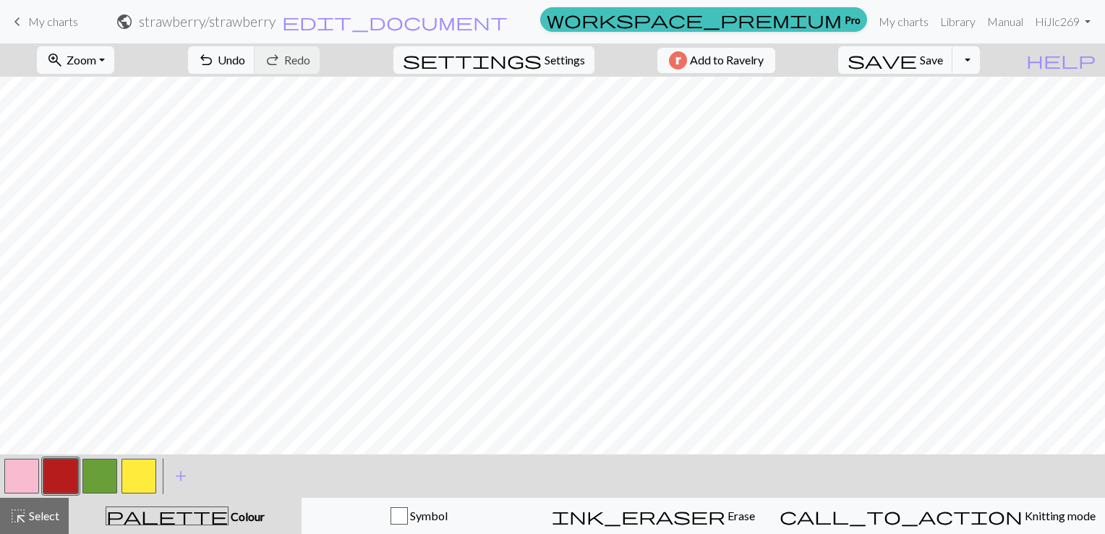
click at [108, 474] on button "button" at bounding box center [99, 475] width 35 height 35
click at [35, 475] on button "button" at bounding box center [21, 475] width 35 height 35
click at [108, 462] on button "button" at bounding box center [99, 475] width 35 height 35
click at [38, 484] on button "button" at bounding box center [21, 475] width 35 height 35
click at [27, 483] on button "button" at bounding box center [21, 475] width 35 height 35
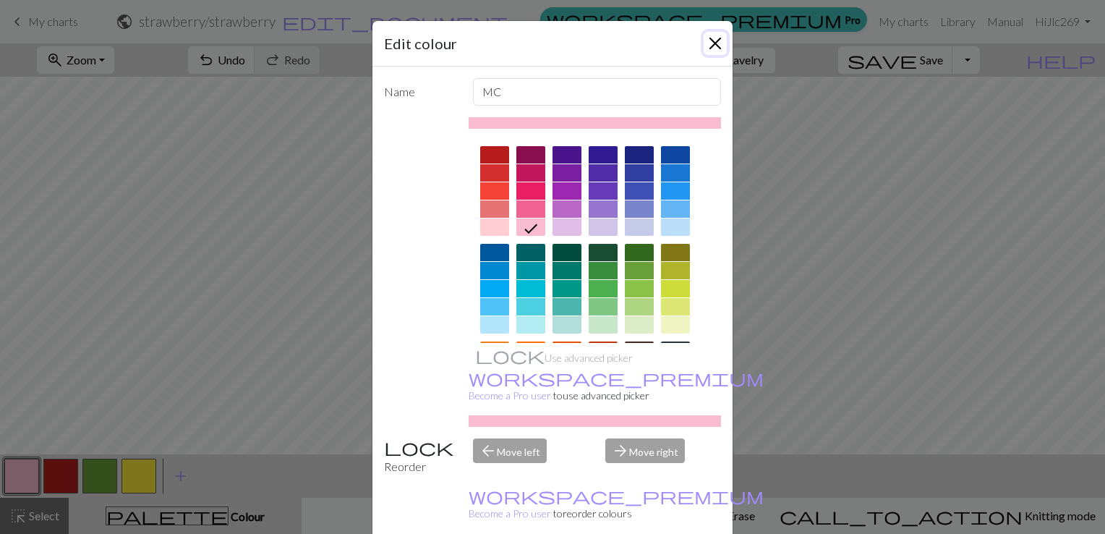
click at [714, 39] on button "Close" at bounding box center [715, 43] width 23 height 23
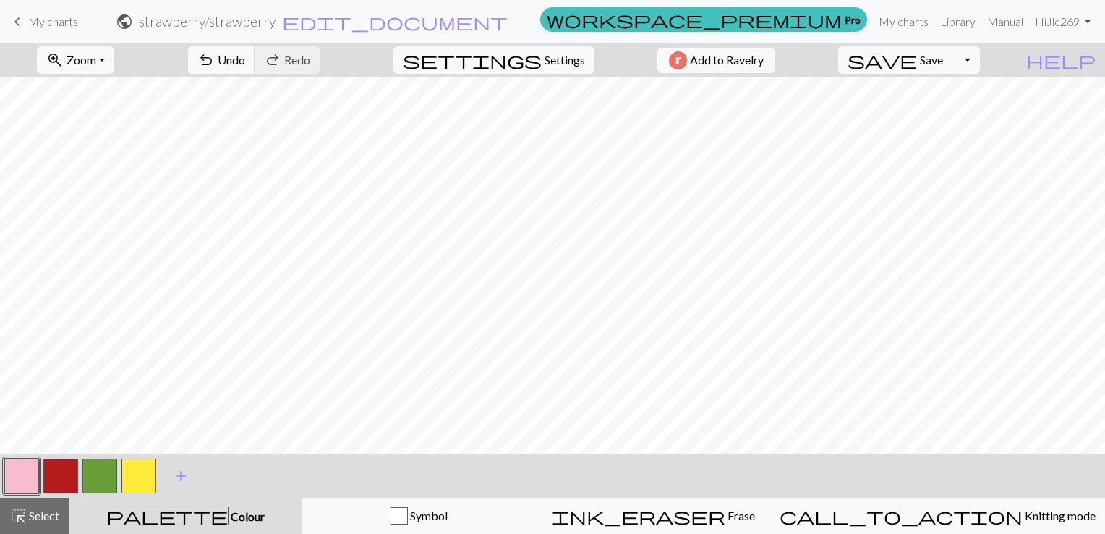
click at [152, 475] on button "button" at bounding box center [138, 475] width 35 height 35
click at [62, 484] on button "button" at bounding box center [60, 475] width 35 height 35
click at [97, 493] on button "button" at bounding box center [99, 475] width 35 height 35
drag, startPoint x: 487, startPoint y: 458, endPoint x: 505, endPoint y: 455, distance: 18.3
click at [505, 455] on div "< > add Add a colour" at bounding box center [552, 475] width 1105 height 43
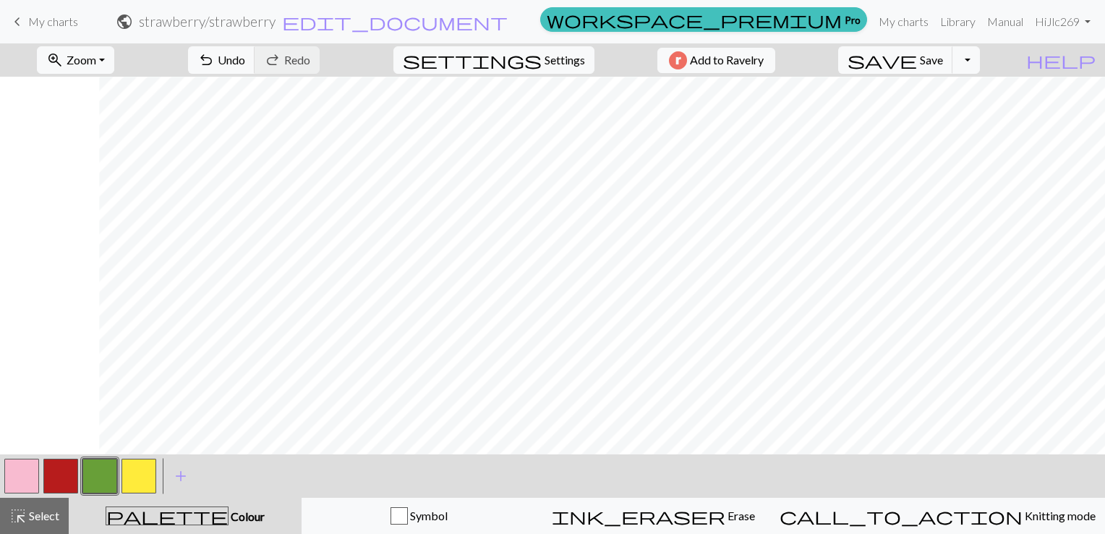
scroll to position [161, 722]
click at [32, 482] on button "button" at bounding box center [21, 475] width 35 height 35
click at [115, 477] on button "button" at bounding box center [99, 475] width 35 height 35
drag, startPoint x: 30, startPoint y: 477, endPoint x: 223, endPoint y: 444, distance: 195.9
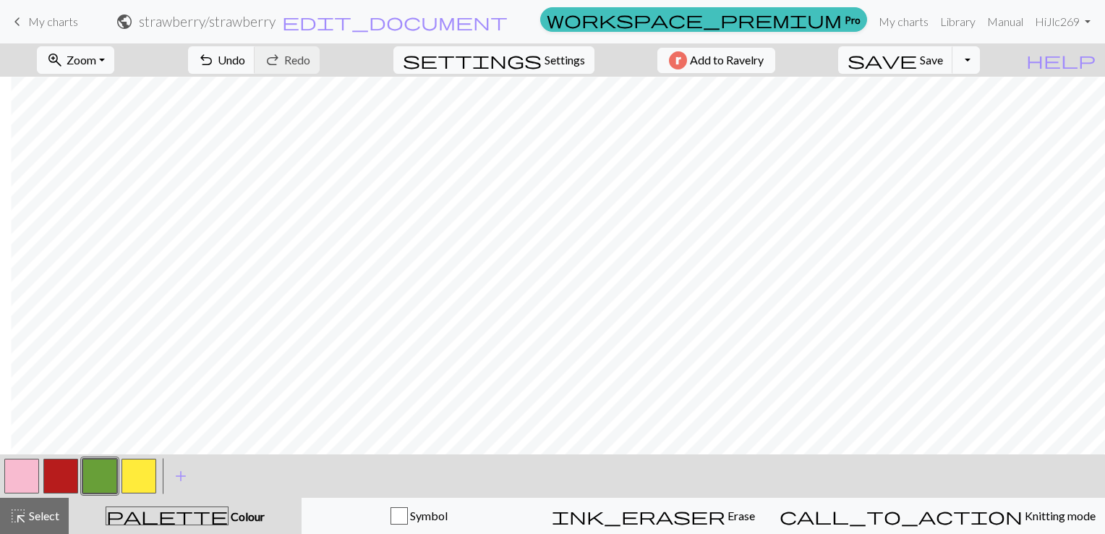
click at [30, 477] on button "button" at bounding box center [21, 475] width 35 height 35
click at [136, 476] on button "button" at bounding box center [138, 475] width 35 height 35
click at [48, 474] on button "button" at bounding box center [60, 475] width 35 height 35
click at [141, 472] on button "button" at bounding box center [138, 475] width 35 height 35
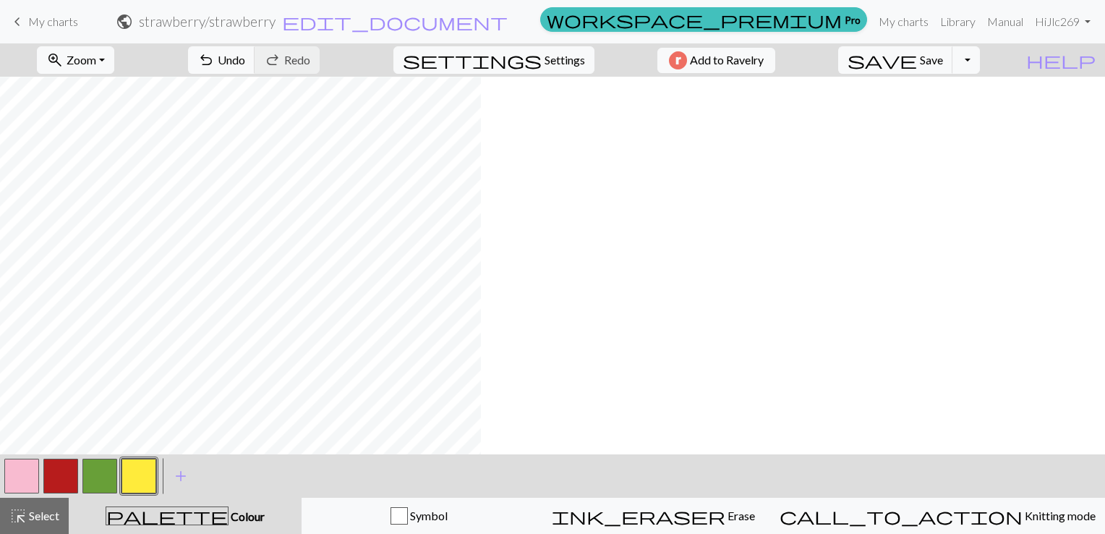
scroll to position [161, 0]
click at [573, 51] on span "Settings" at bounding box center [565, 59] width 40 height 17
select select "aran"
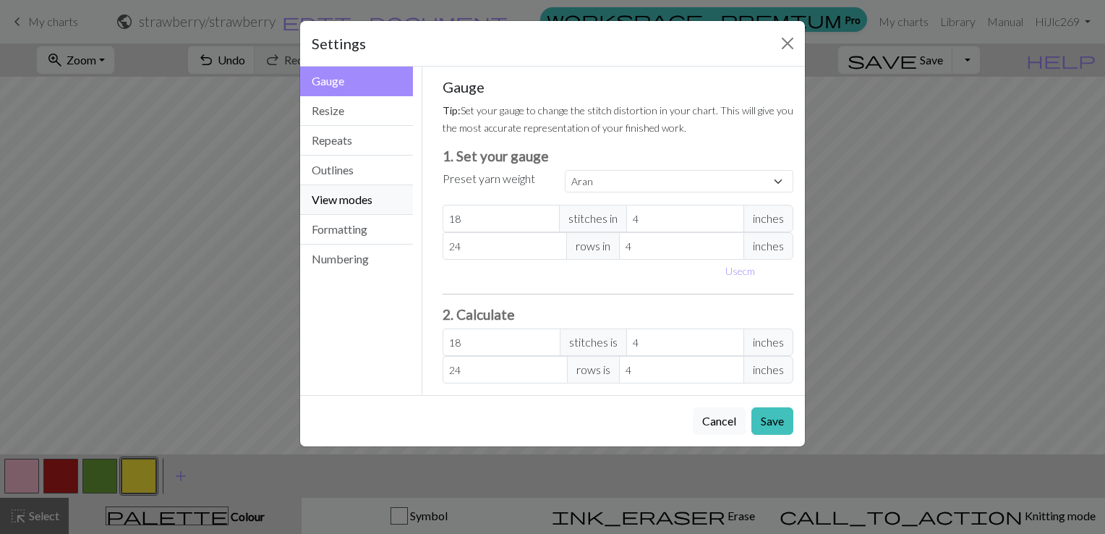
click at [377, 203] on button "View modes" at bounding box center [356, 200] width 113 height 30
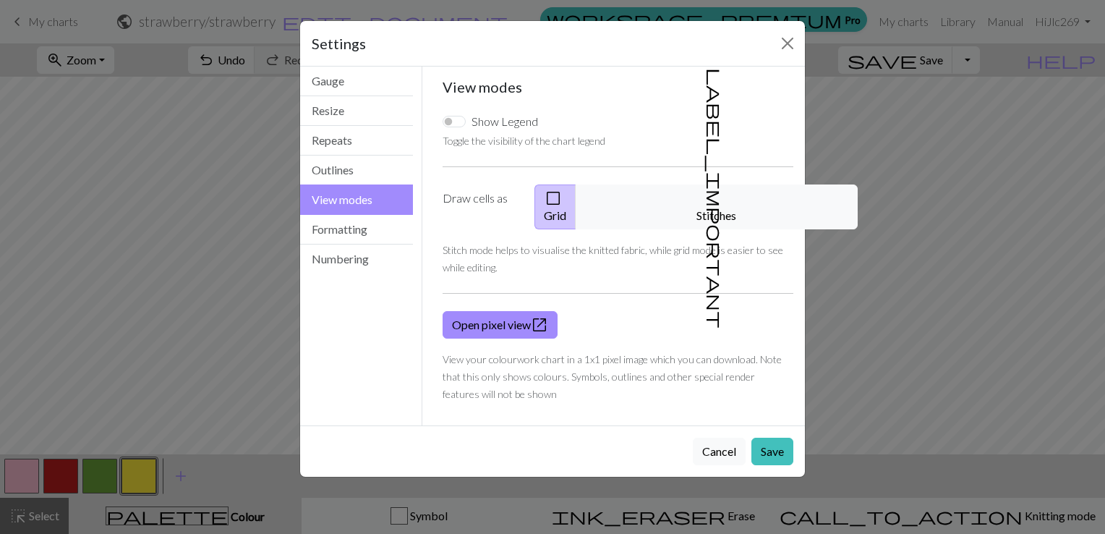
drag, startPoint x: 703, startPoint y: 190, endPoint x: 735, endPoint y: 353, distance: 165.9
click at [705, 190] on span "label_important" at bounding box center [715, 198] width 20 height 260
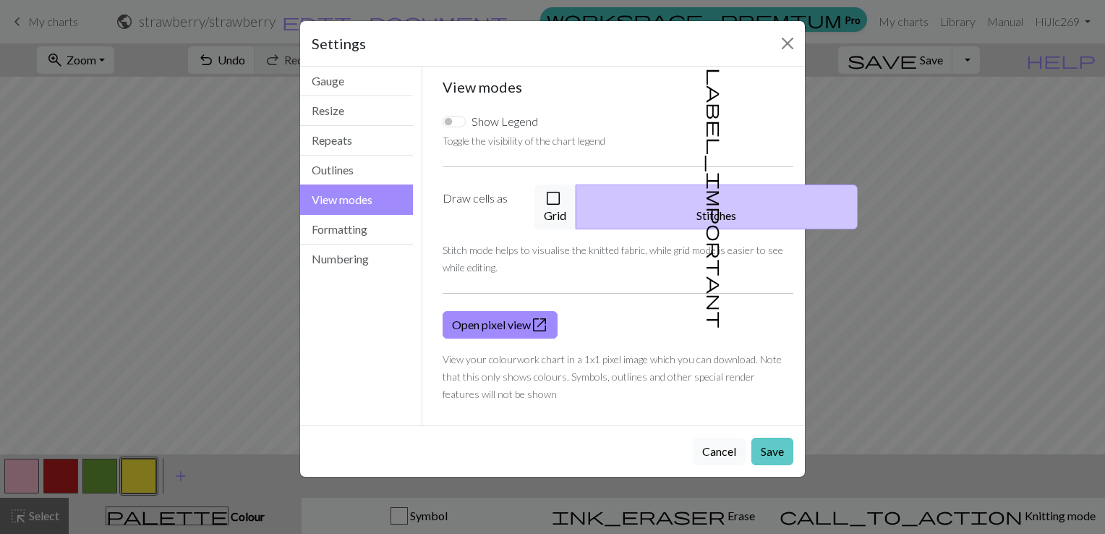
click at [780, 437] on button "Save" at bounding box center [772, 450] width 42 height 27
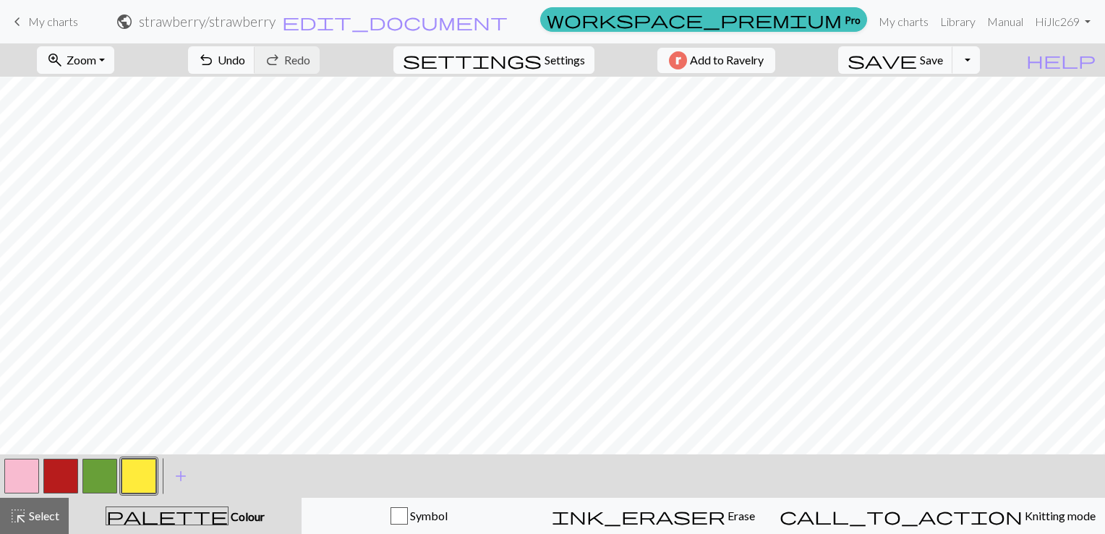
click at [560, 67] on span "Settings" at bounding box center [565, 59] width 40 height 17
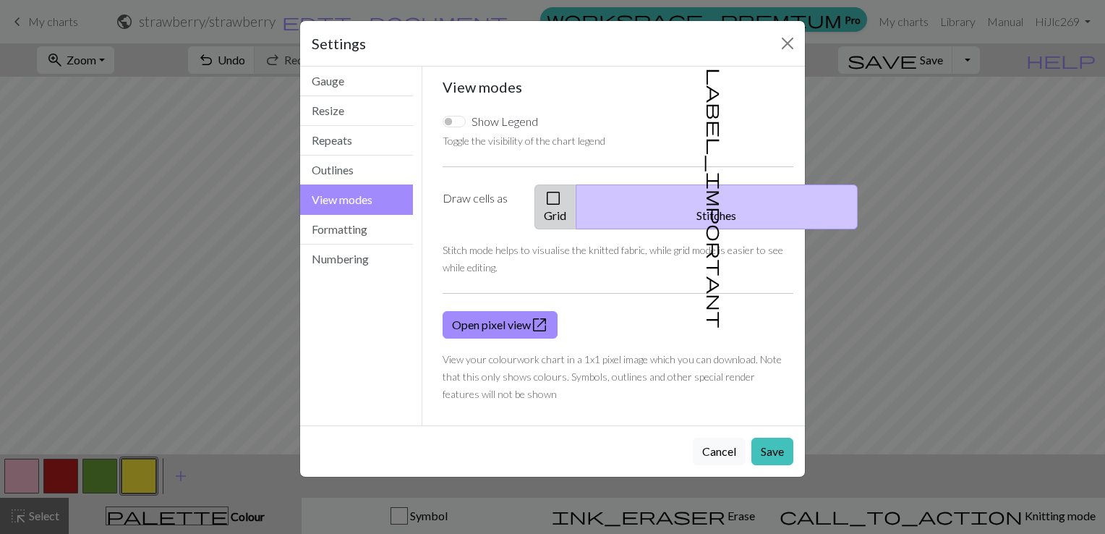
click at [562, 200] on span "check_box_outline_blank" at bounding box center [553, 198] width 17 height 20
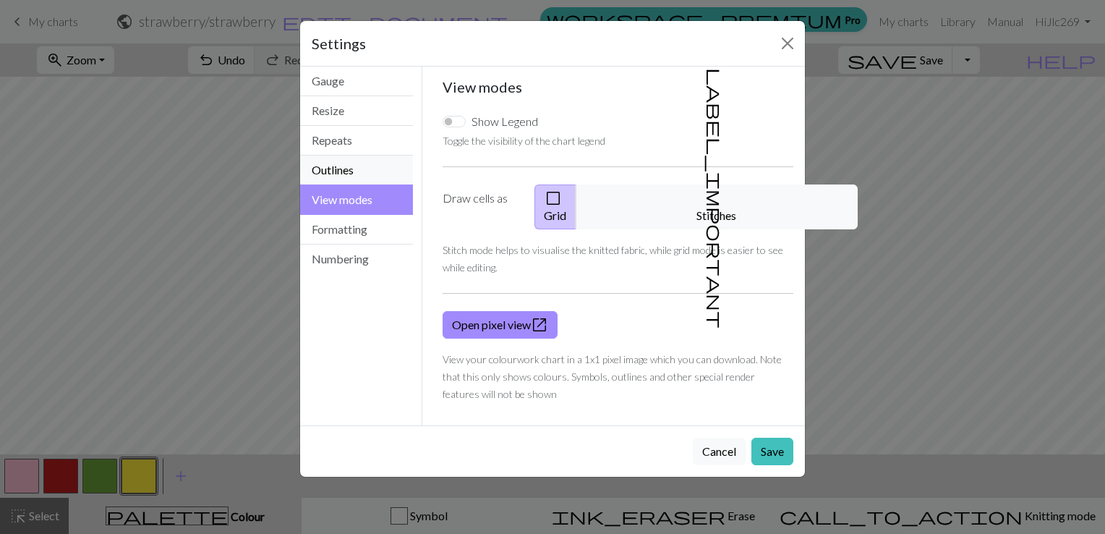
click at [333, 163] on button "Outlines" at bounding box center [356, 170] width 113 height 30
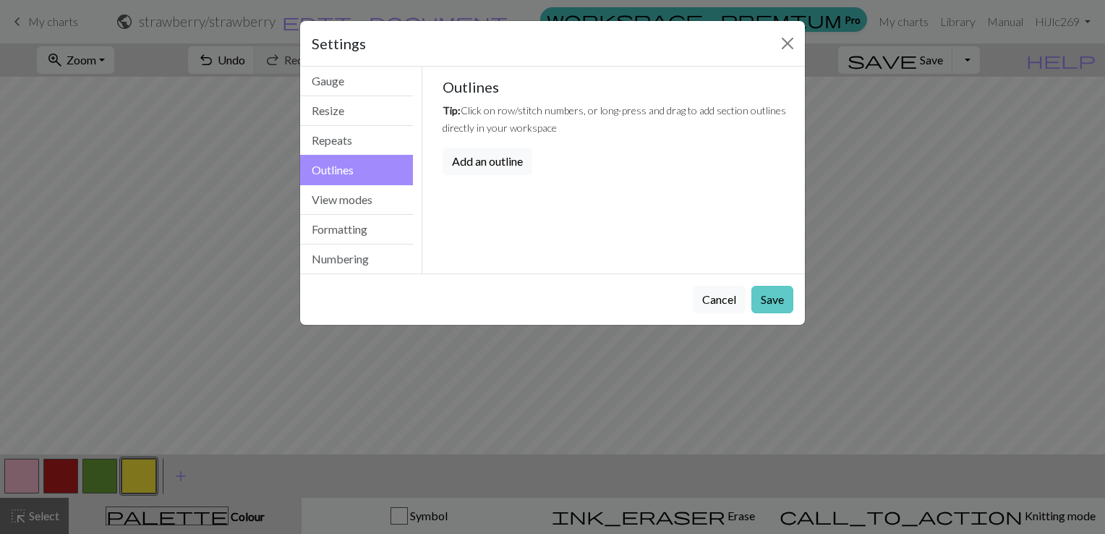
click at [777, 295] on button "Save" at bounding box center [772, 299] width 42 height 27
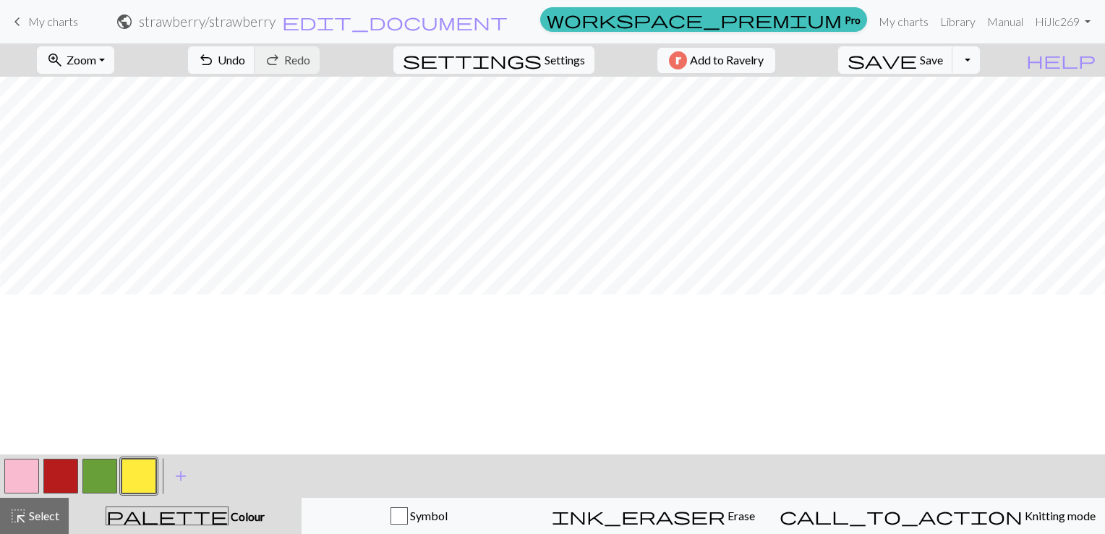
scroll to position [0, 490]
drag, startPoint x: 23, startPoint y: 475, endPoint x: 30, endPoint y: 465, distance: 12.4
click at [28, 471] on button "button" at bounding box center [21, 475] width 35 height 35
click at [121, 485] on button "button" at bounding box center [138, 475] width 35 height 35
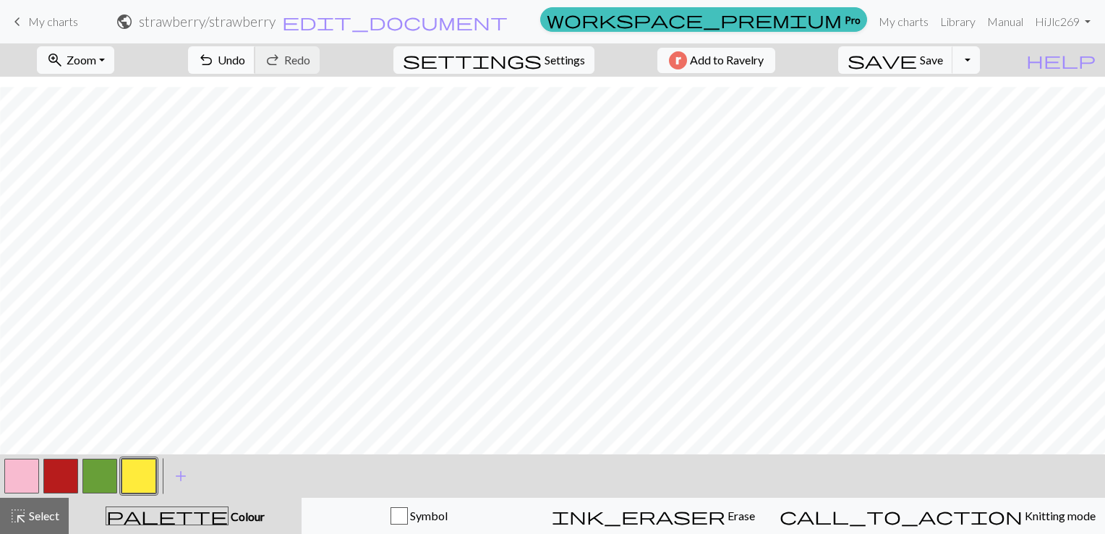
click at [215, 58] on span "undo" at bounding box center [205, 60] width 17 height 20
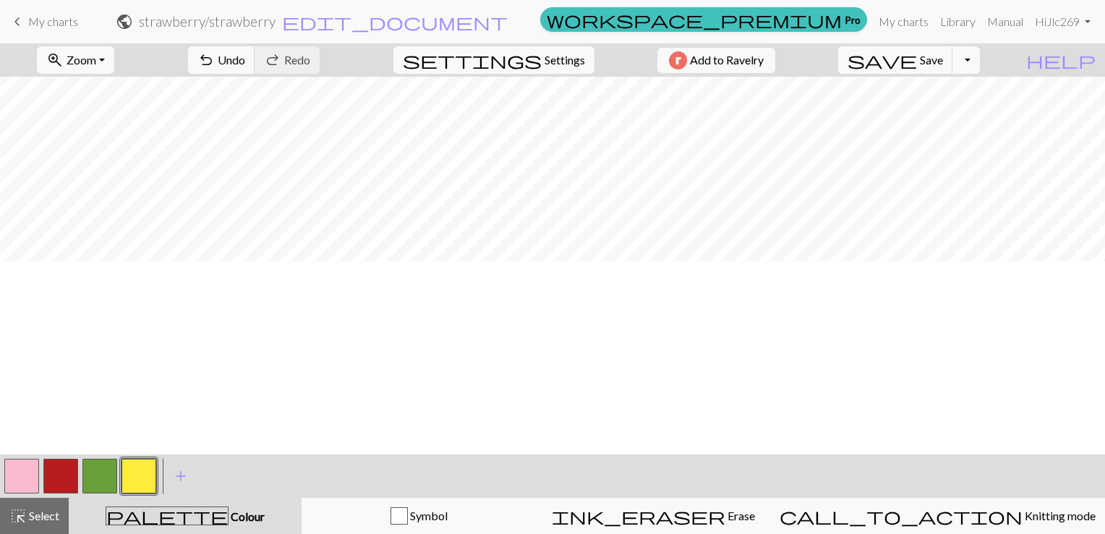
scroll to position [0, 490]
drag, startPoint x: 21, startPoint y: 481, endPoint x: 99, endPoint y: 444, distance: 86.4
click at [26, 476] on button "button" at bounding box center [21, 475] width 35 height 35
click at [64, 476] on button "button" at bounding box center [60, 475] width 35 height 35
click at [38, 476] on button "button" at bounding box center [21, 475] width 35 height 35
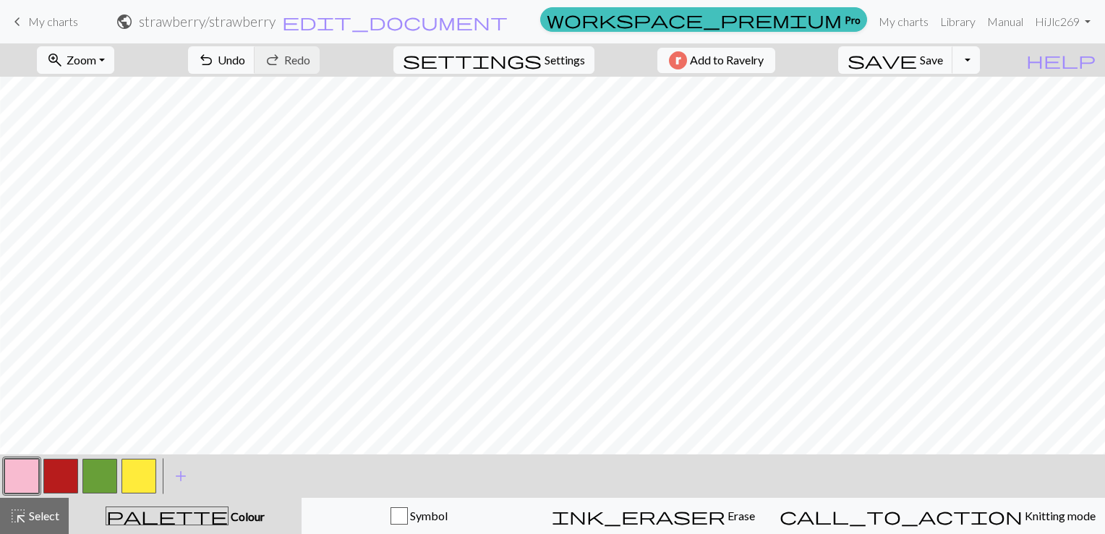
drag, startPoint x: 67, startPoint y: 480, endPoint x: 82, endPoint y: 455, distance: 29.5
click at [68, 479] on button "button" at bounding box center [60, 475] width 35 height 35
click at [20, 469] on button "button" at bounding box center [21, 475] width 35 height 35
click at [58, 477] on button "button" at bounding box center [60, 475] width 35 height 35
click at [570, 57] on span "Settings" at bounding box center [565, 59] width 40 height 17
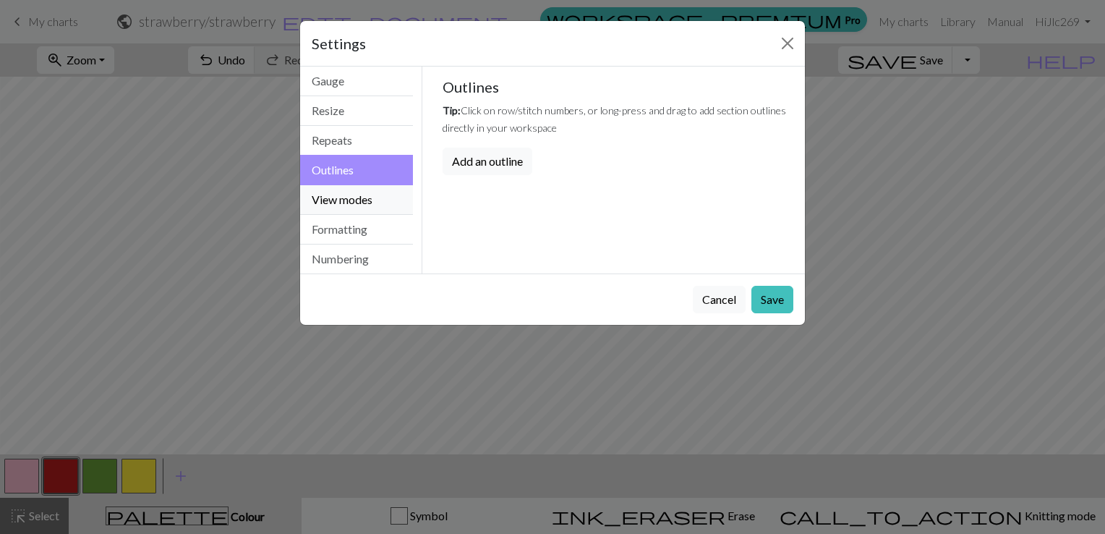
click at [364, 194] on button "View modes" at bounding box center [356, 200] width 113 height 30
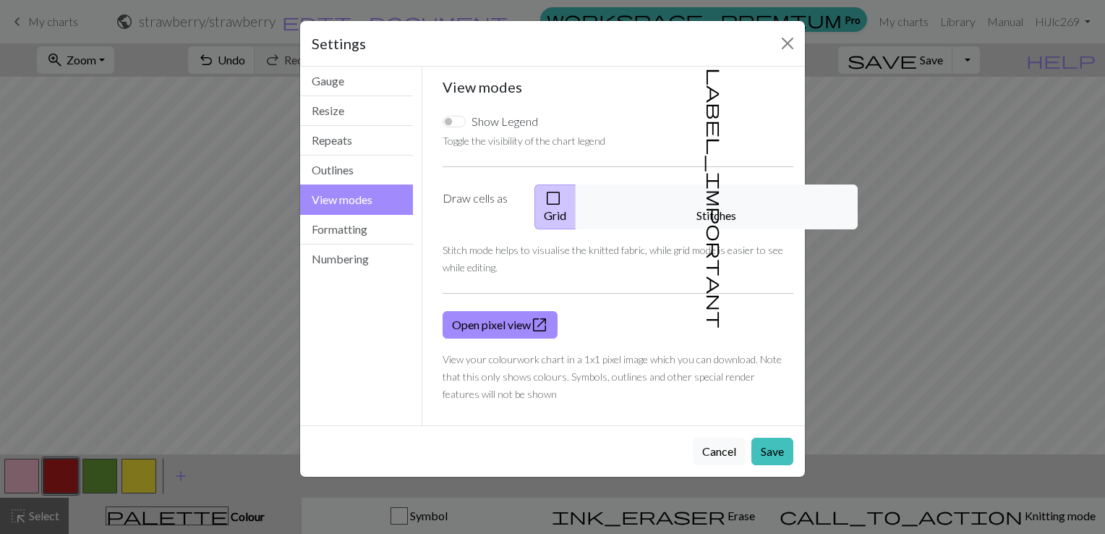
drag, startPoint x: 732, startPoint y: 200, endPoint x: 760, endPoint y: 311, distance: 114.2
click at [734, 200] on button "label_important Stitches" at bounding box center [717, 206] width 282 height 45
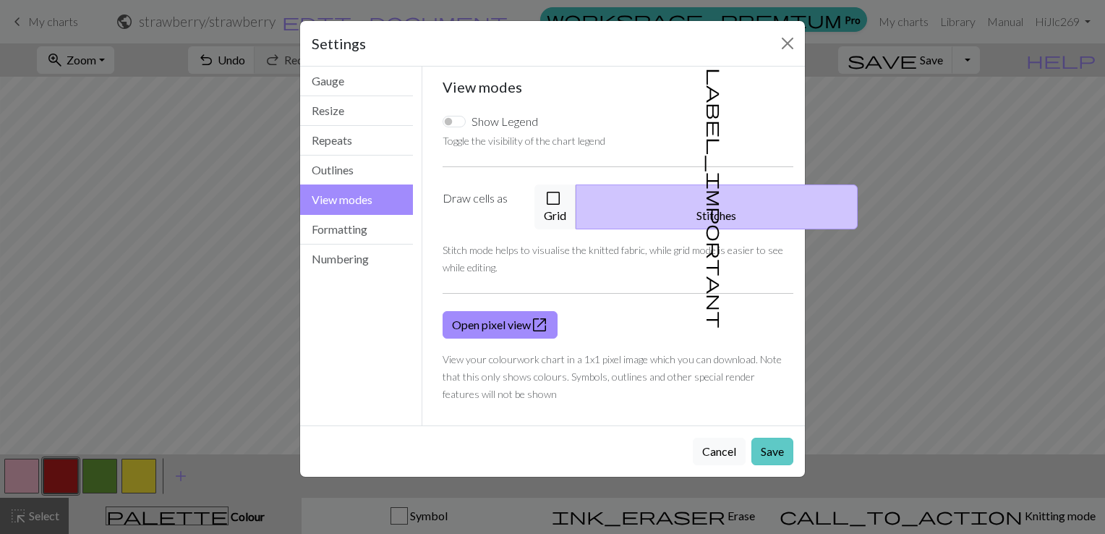
click at [775, 437] on button "Save" at bounding box center [772, 450] width 42 height 27
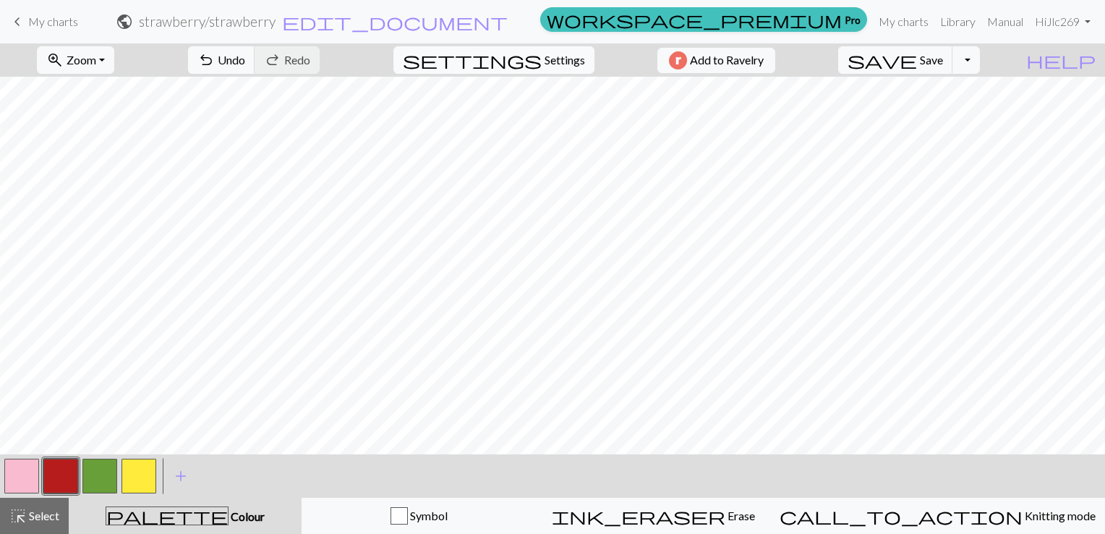
click at [521, 67] on span "settings" at bounding box center [472, 60] width 139 height 20
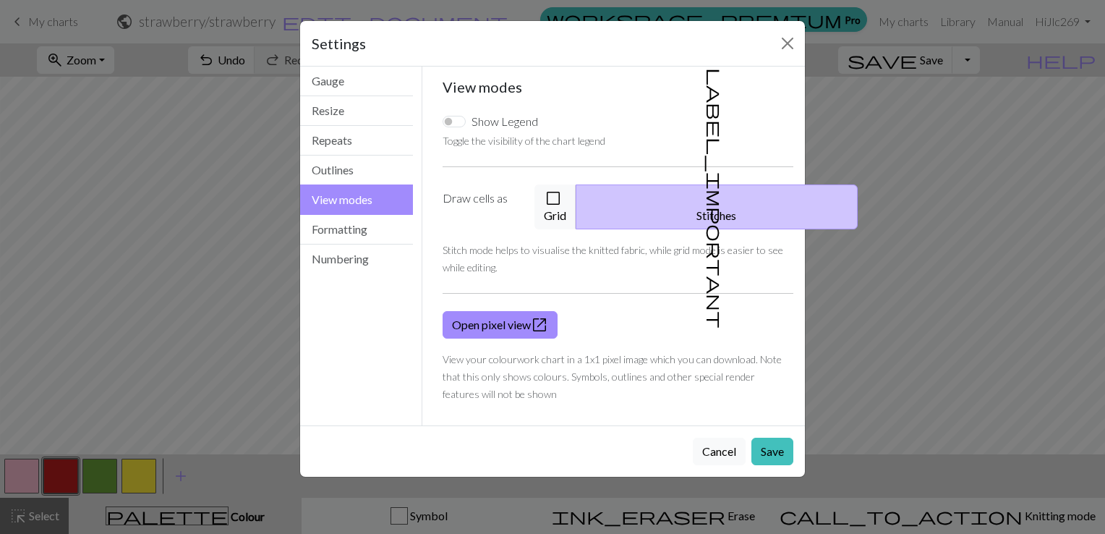
click at [576, 197] on button "check_box_outline_blank Grid" at bounding box center [555, 206] width 42 height 45
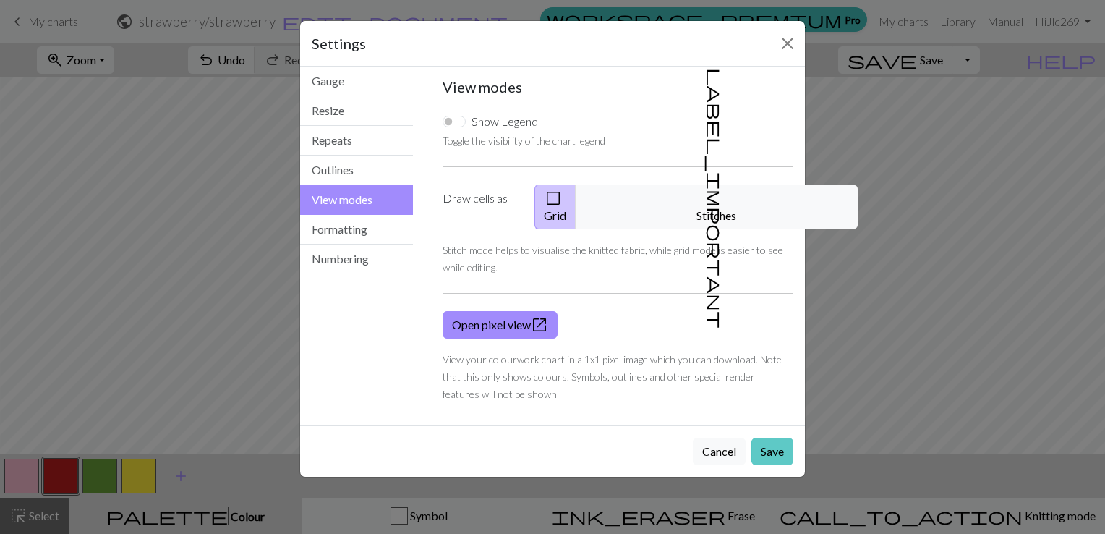
click at [772, 437] on button "Save" at bounding box center [772, 450] width 42 height 27
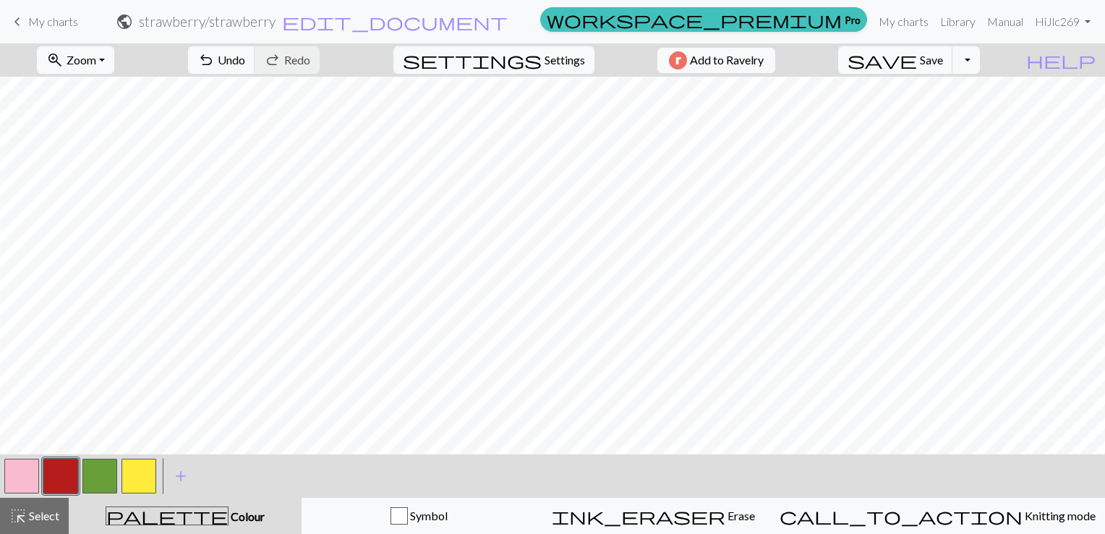
click at [9, 462] on button "button" at bounding box center [21, 475] width 35 height 35
click at [72, 479] on button "button" at bounding box center [60, 475] width 35 height 35
drag, startPoint x: 14, startPoint y: 495, endPoint x: 20, endPoint y: 490, distance: 7.7
click at [15, 495] on div at bounding box center [21, 475] width 39 height 39
click at [21, 482] on button "button" at bounding box center [21, 475] width 35 height 35
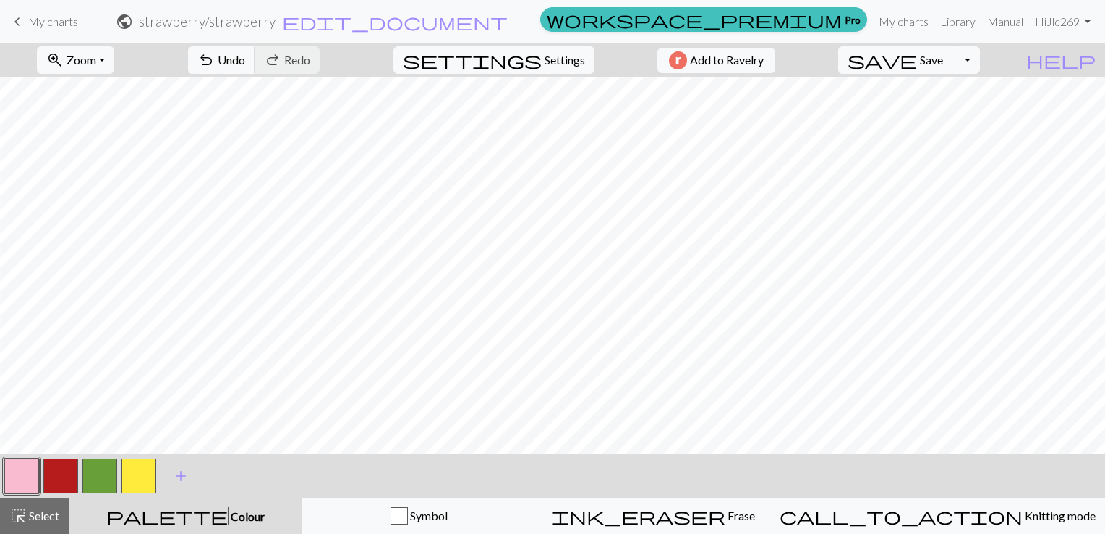
click at [61, 475] on button "button" at bounding box center [60, 475] width 35 height 35
click at [25, 482] on button "button" at bounding box center [21, 475] width 35 height 35
drag, startPoint x: 62, startPoint y: 474, endPoint x: 92, endPoint y: 453, distance: 36.7
click at [64, 474] on button "button" at bounding box center [60, 475] width 35 height 35
click at [21, 476] on button "button" at bounding box center [21, 475] width 35 height 35
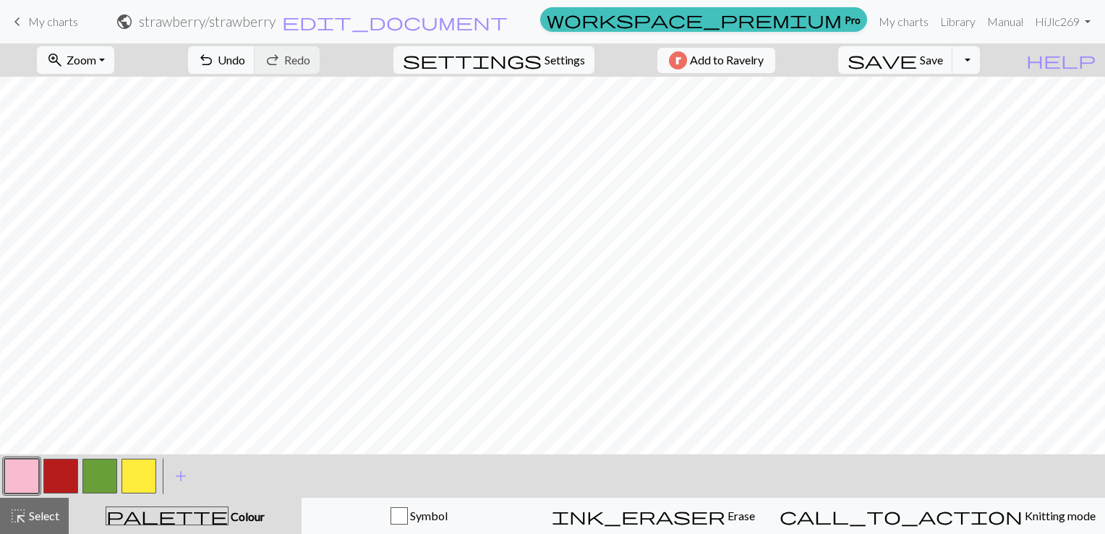
click at [69, 475] on button "button" at bounding box center [60, 475] width 35 height 35
click at [30, 476] on button "button" at bounding box center [21, 475] width 35 height 35
click at [66, 472] on button "button" at bounding box center [60, 475] width 35 height 35
click at [12, 485] on button "button" at bounding box center [21, 475] width 35 height 35
click at [53, 475] on button "button" at bounding box center [60, 475] width 35 height 35
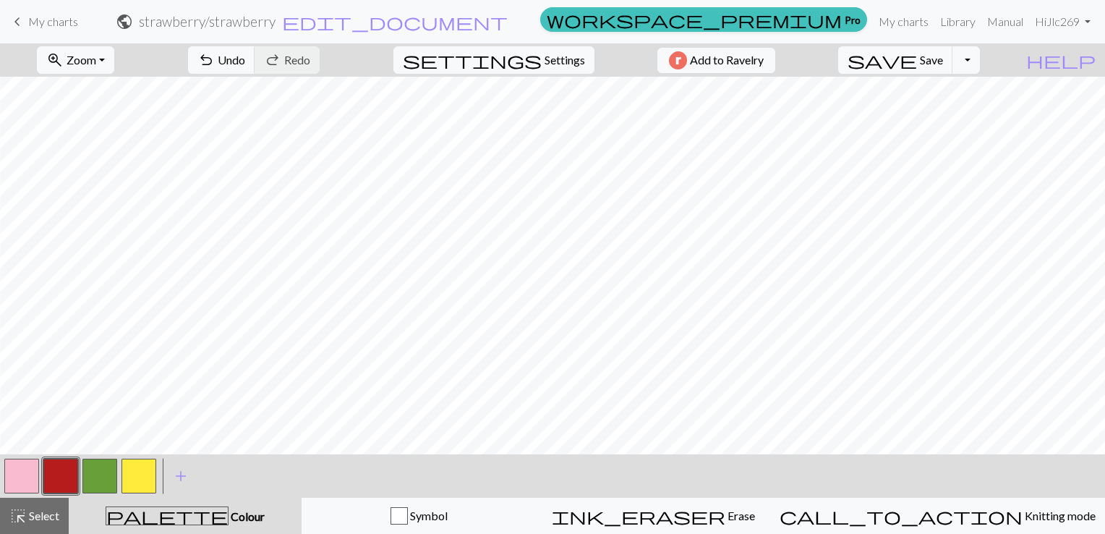
drag, startPoint x: 14, startPoint y: 481, endPoint x: 32, endPoint y: 444, distance: 40.8
click at [20, 464] on button "button" at bounding box center [21, 475] width 35 height 35
click at [61, 486] on button "button" at bounding box center [60, 475] width 35 height 35
drag, startPoint x: 13, startPoint y: 479, endPoint x: 54, endPoint y: 450, distance: 50.2
click at [13, 480] on button "button" at bounding box center [21, 475] width 35 height 35
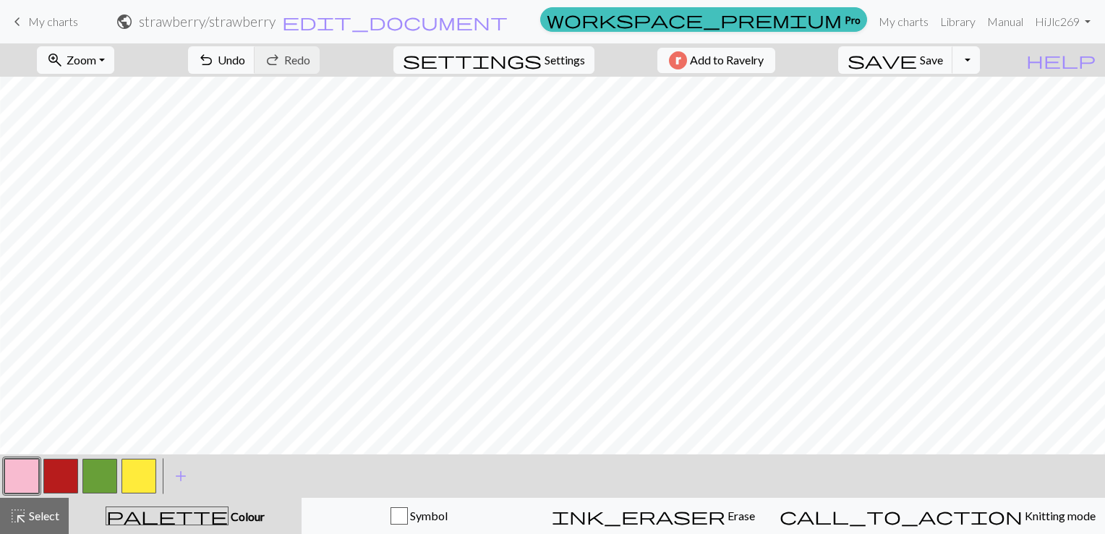
drag, startPoint x: 61, startPoint y: 472, endPoint x: 77, endPoint y: 449, distance: 28.1
click at [65, 467] on button "button" at bounding box center [60, 475] width 35 height 35
drag, startPoint x: 9, startPoint y: 477, endPoint x: 27, endPoint y: 444, distance: 37.9
click at [9, 476] on button "button" at bounding box center [21, 475] width 35 height 35
drag, startPoint x: 59, startPoint y: 470, endPoint x: 66, endPoint y: 458, distance: 13.9
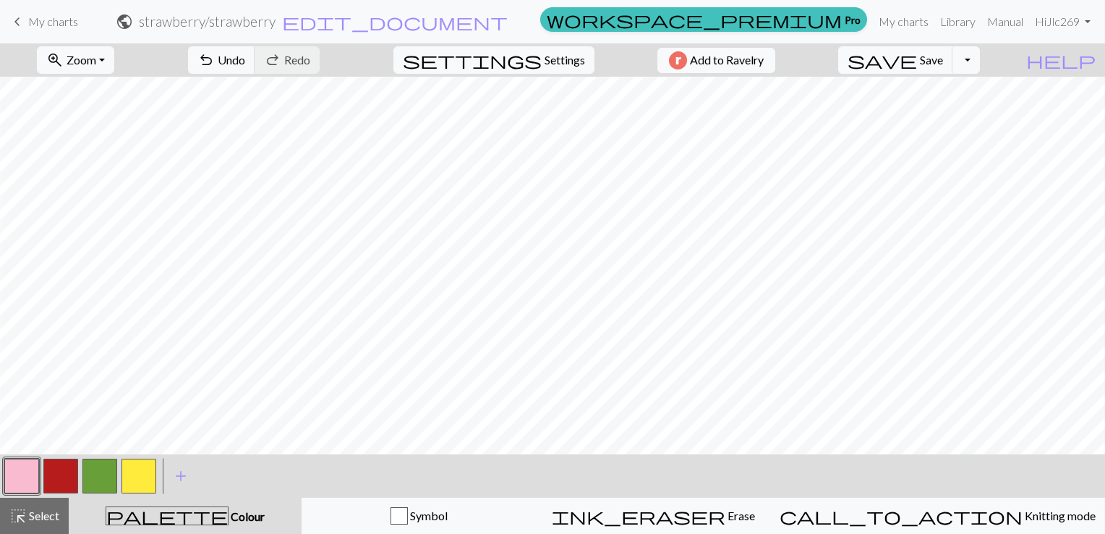
click at [61, 467] on button "button" at bounding box center [60, 475] width 35 height 35
drag, startPoint x: 20, startPoint y: 466, endPoint x: 37, endPoint y: 447, distance: 25.1
click at [20, 464] on button "button" at bounding box center [21, 475] width 35 height 35
click at [72, 469] on button "button" at bounding box center [60, 475] width 35 height 35
click at [33, 479] on button "button" at bounding box center [21, 475] width 35 height 35
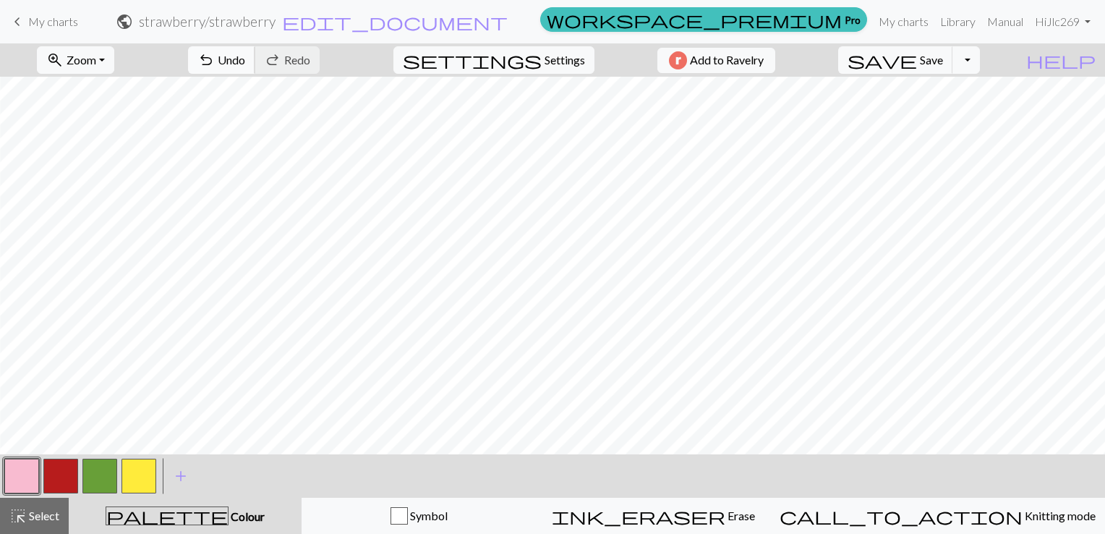
click at [215, 56] on span "undo" at bounding box center [205, 60] width 17 height 20
click at [943, 67] on span "Save" at bounding box center [931, 60] width 23 height 14
